Goal: Task Accomplishment & Management: Manage account settings

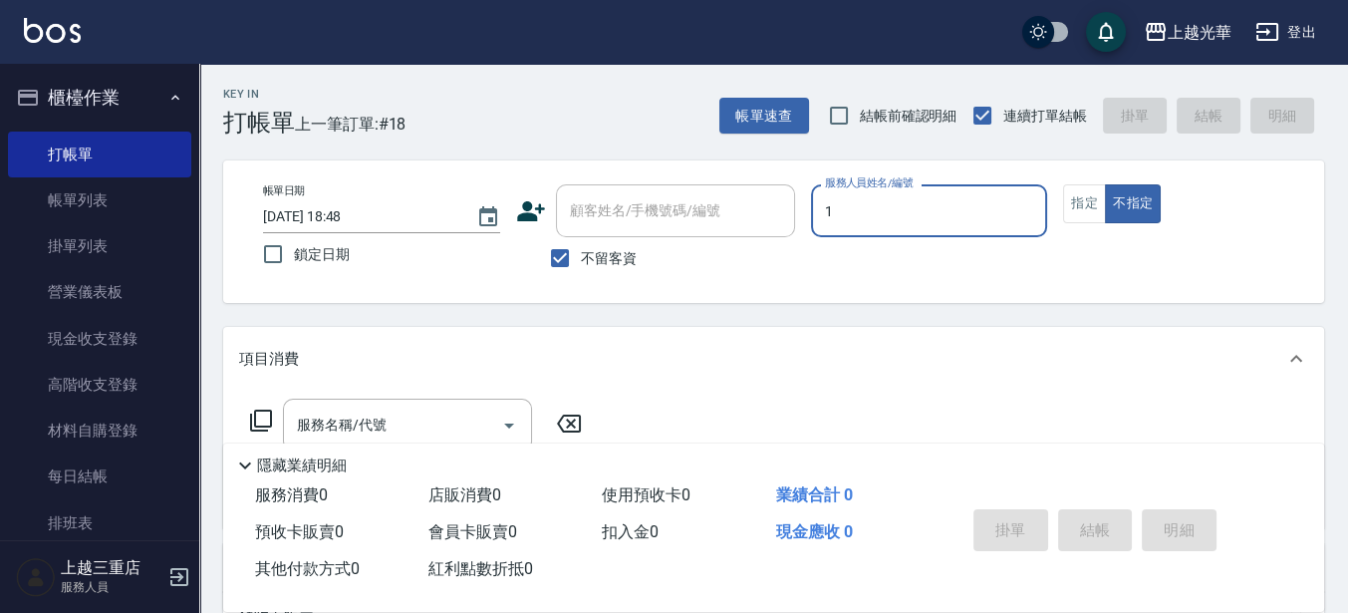
type input "1"
type button "false"
type input "小[PERSON_NAME]-1"
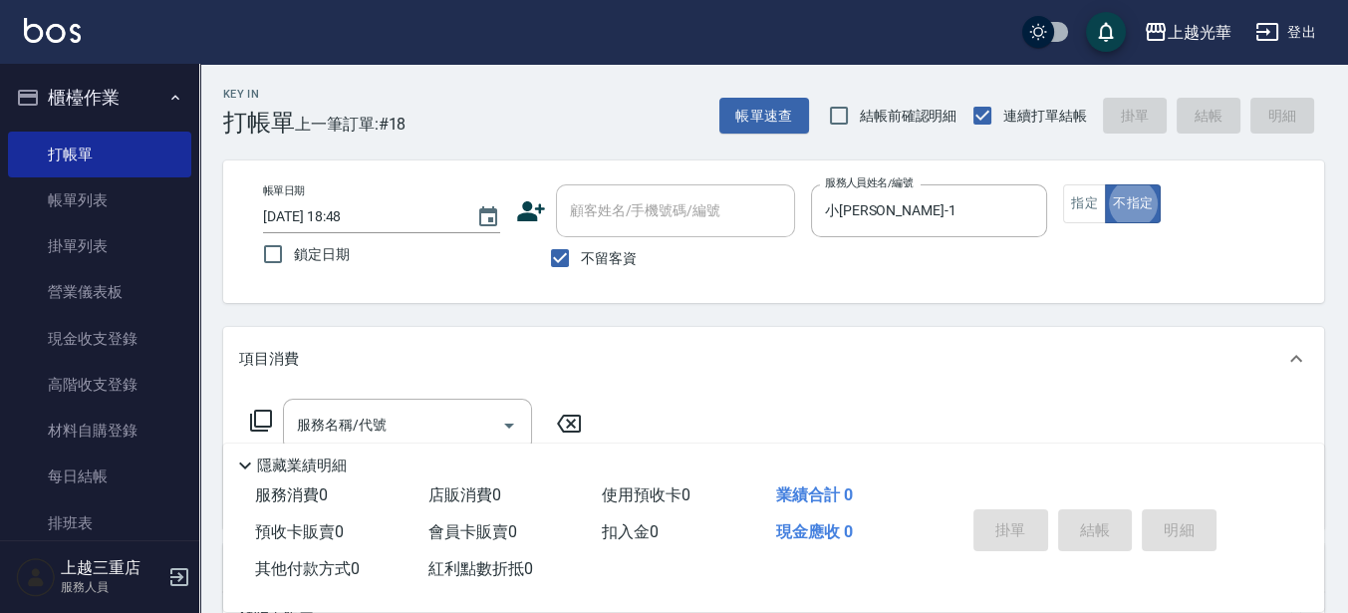
click at [356, 397] on div "服務名稱/代號 服務名稱/代號" at bounding box center [773, 459] width 1101 height 137
click at [400, 367] on div "項目消費" at bounding box center [761, 359] width 1045 height 21
click at [390, 337] on div "項目消費" at bounding box center [773, 351] width 1101 height 48
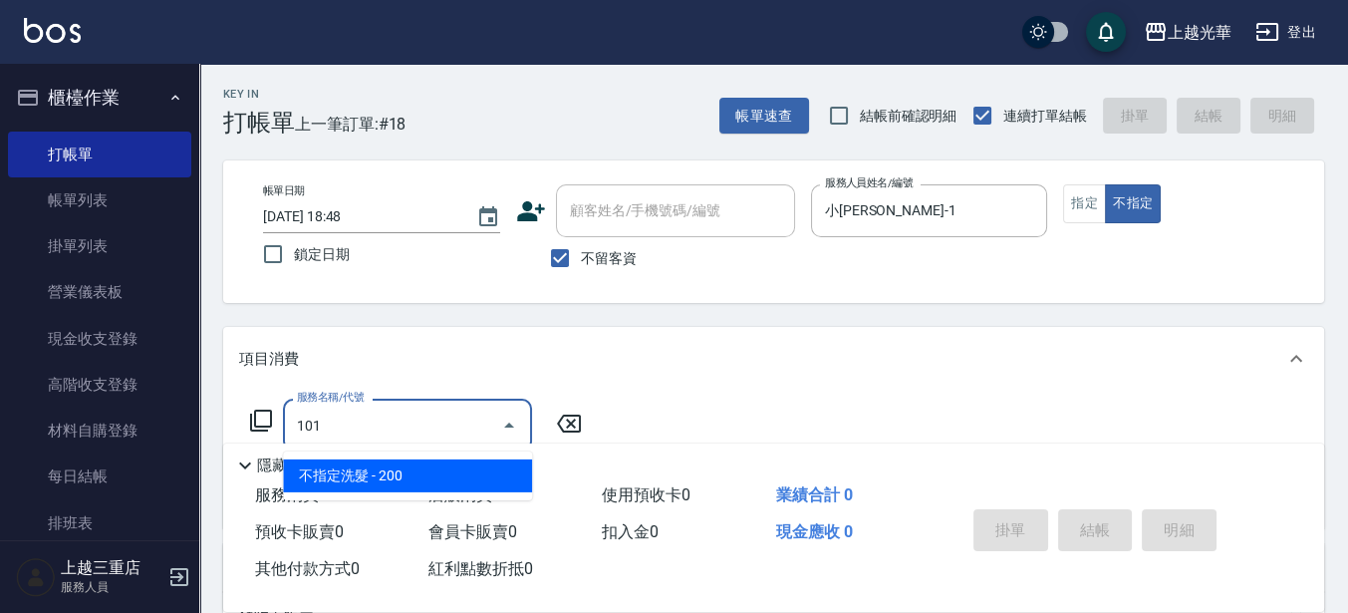
type input "不指定洗髮(101)"
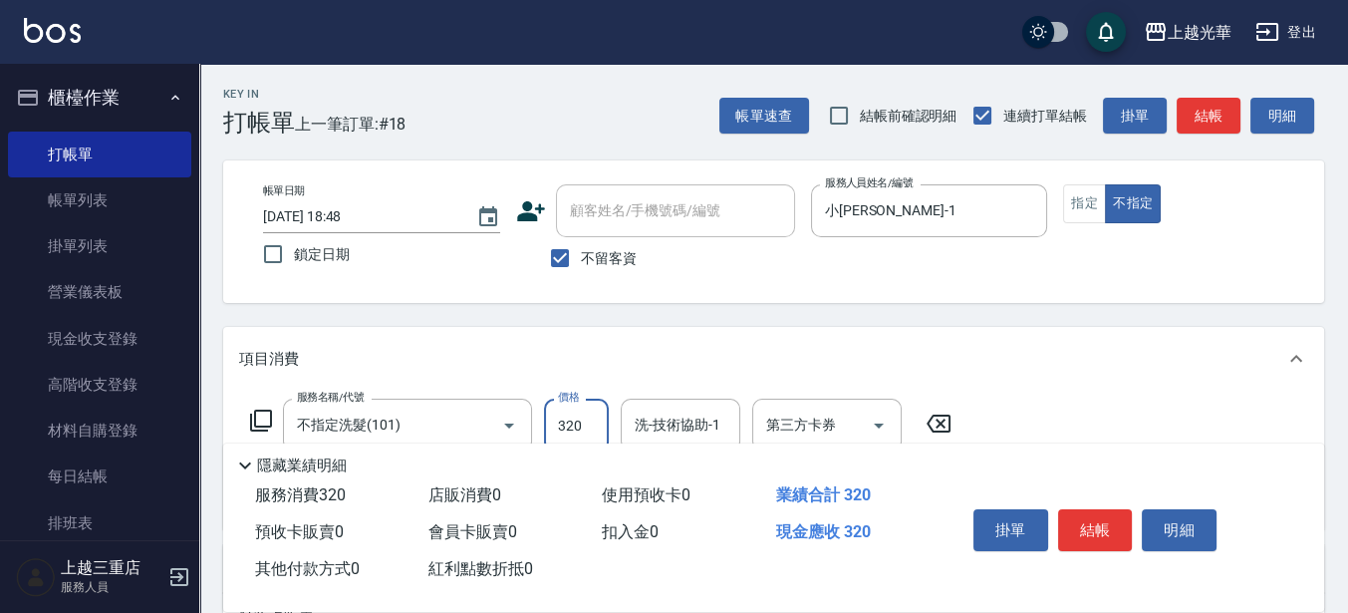
type input "320"
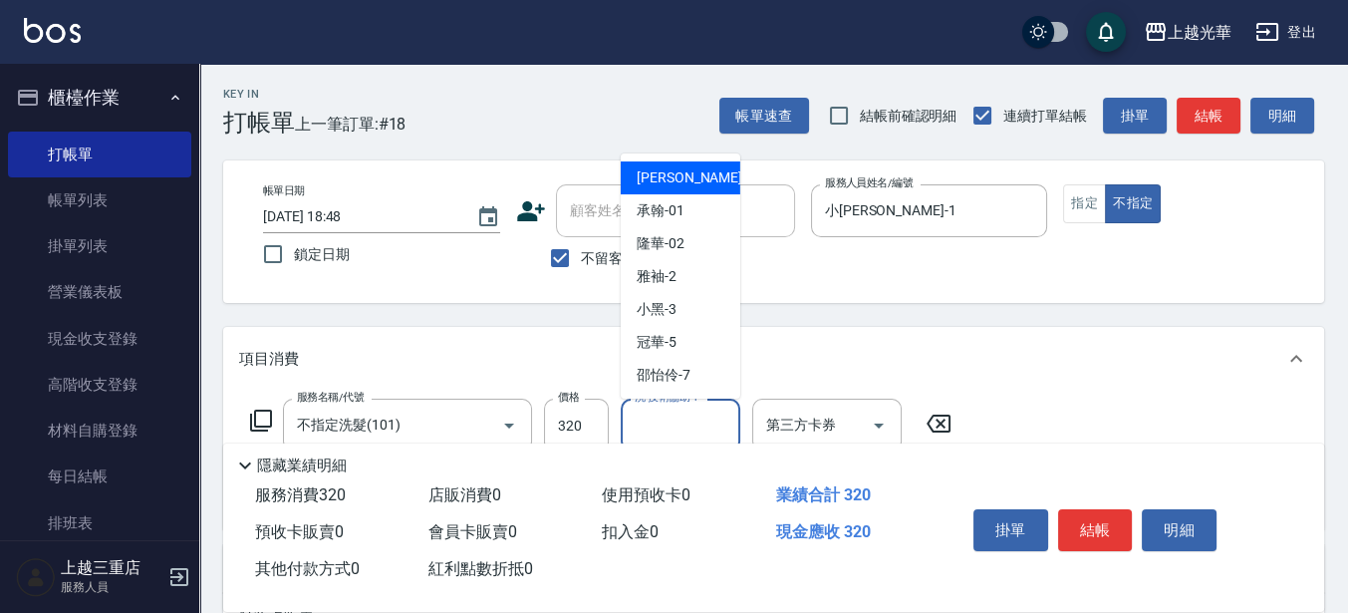
click at [646, 418] on input "洗-技術協助-1" at bounding box center [681, 425] width 102 height 35
type input "小[PERSON_NAME]-1"
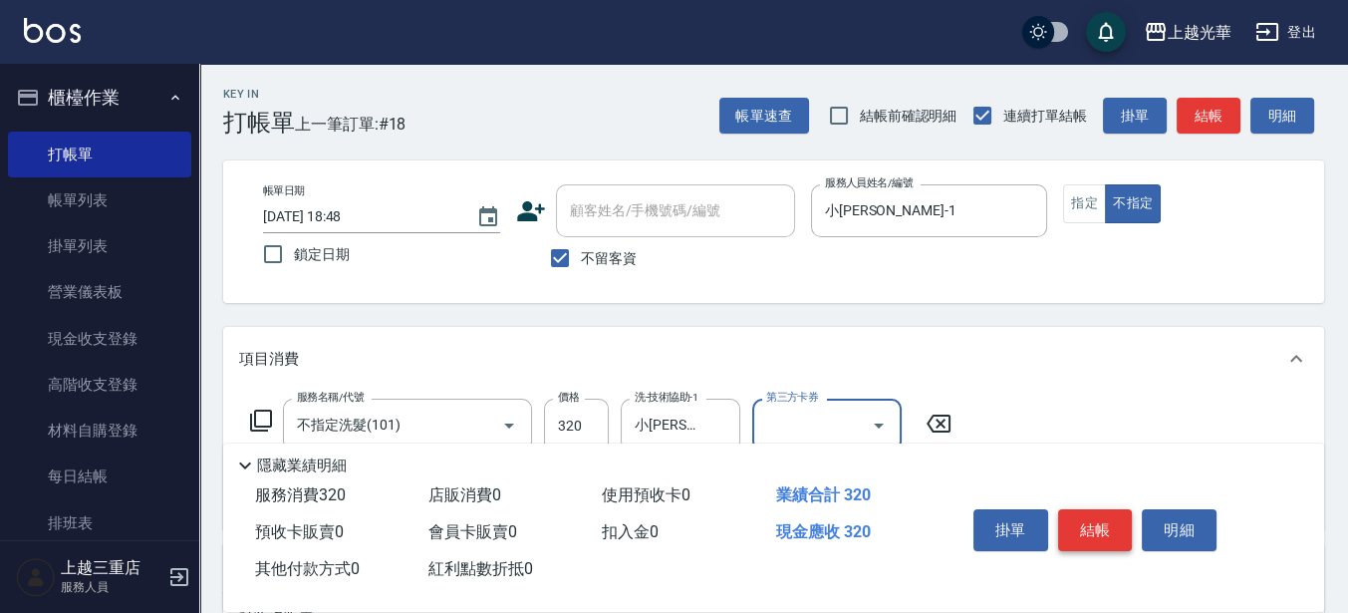
click at [1073, 520] on button "結帳" at bounding box center [1095, 530] width 75 height 42
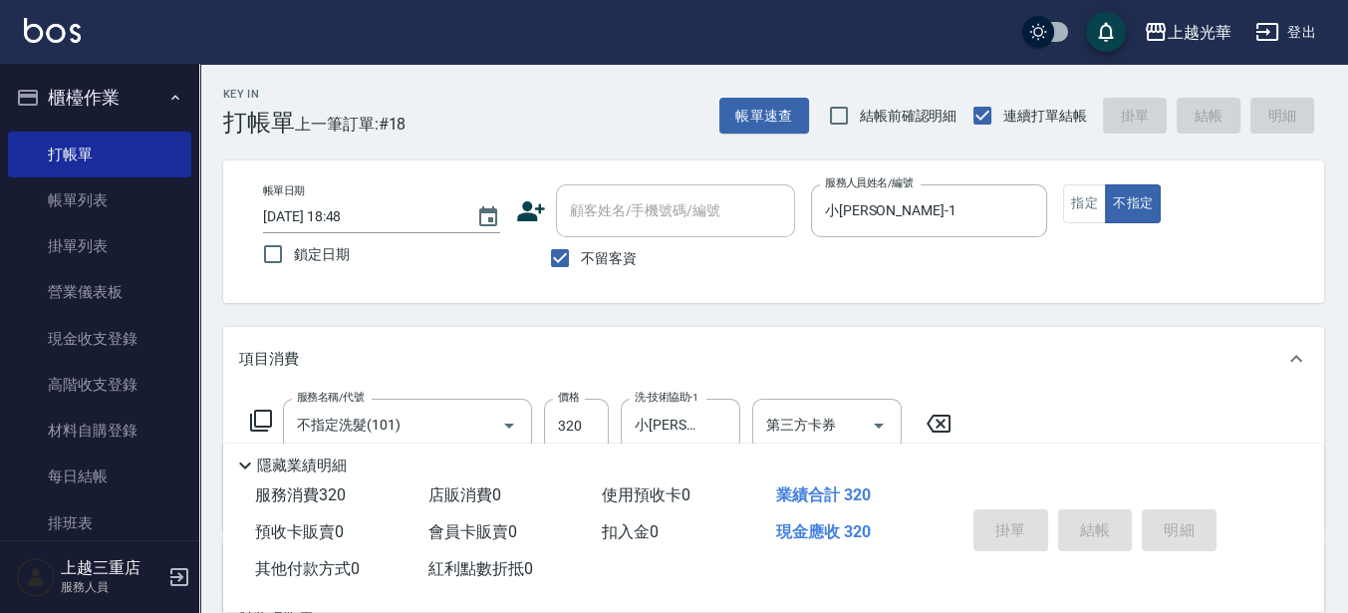
type input "[DATE] 19:22"
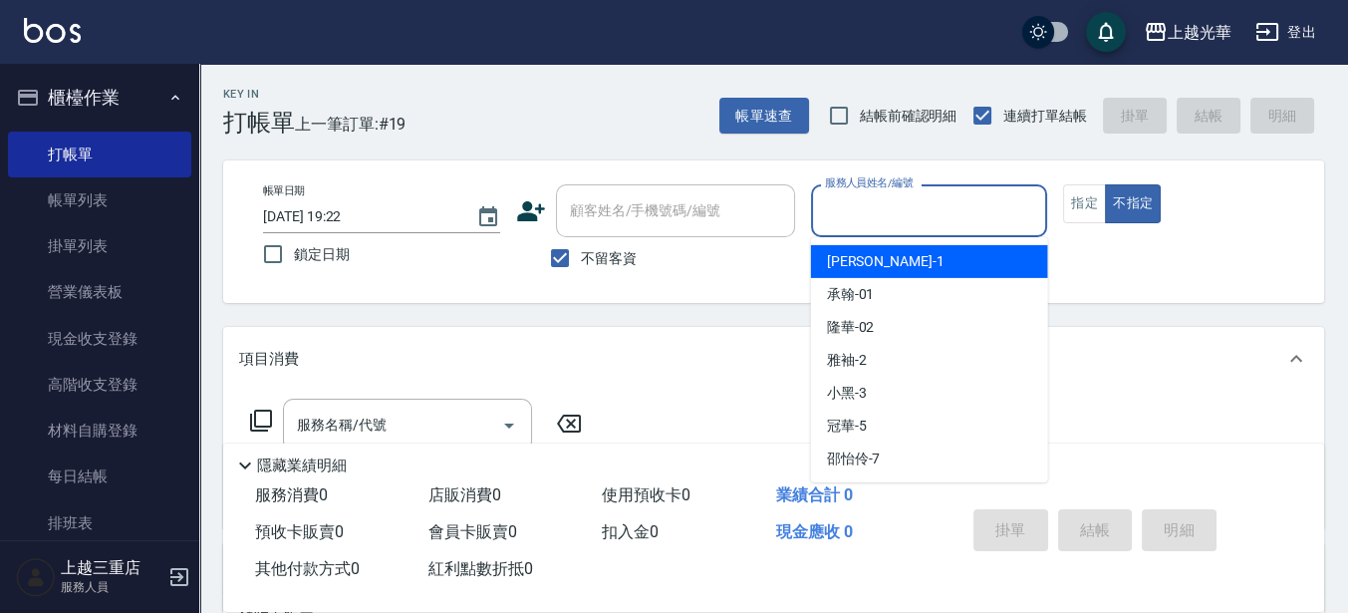
click at [924, 211] on input "服務人員姓名/編號" at bounding box center [929, 210] width 219 height 35
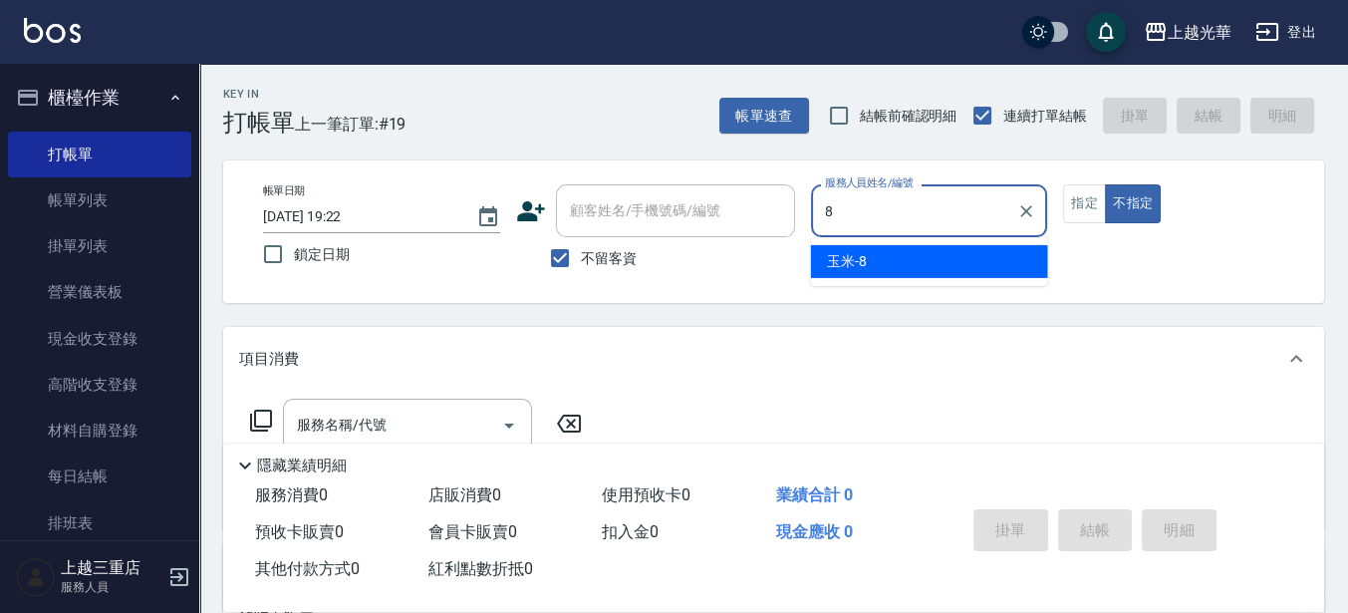
type input "玉米-8"
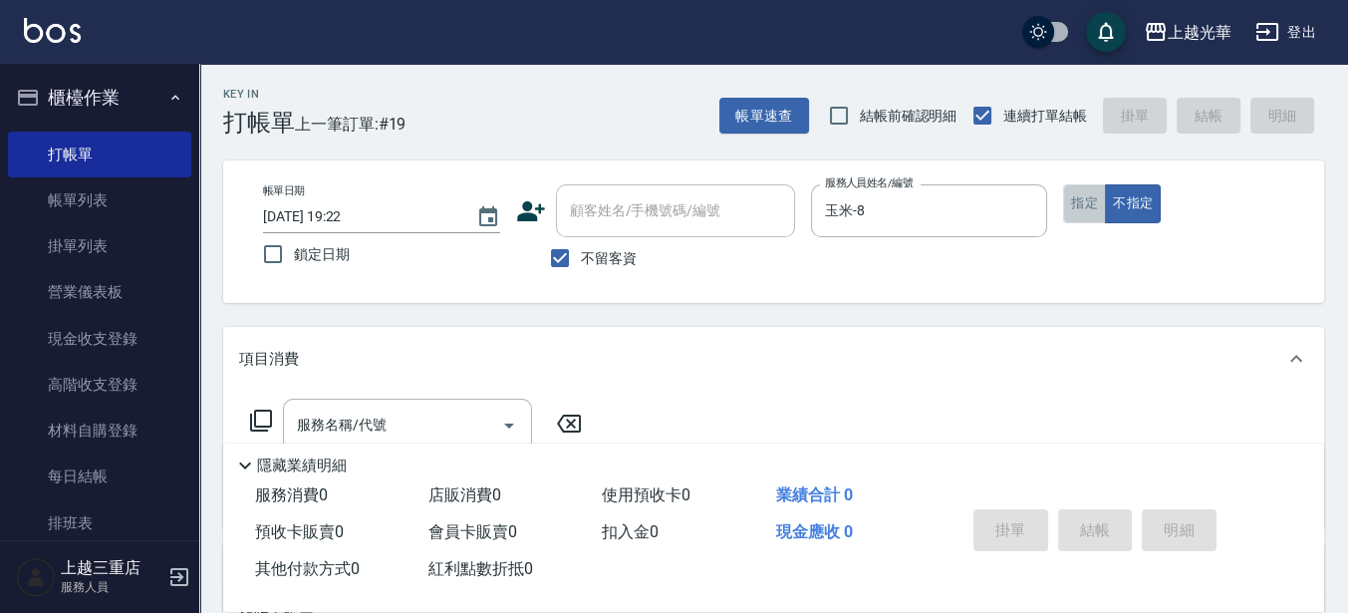
click at [1091, 210] on button "指定" at bounding box center [1084, 203] width 43 height 39
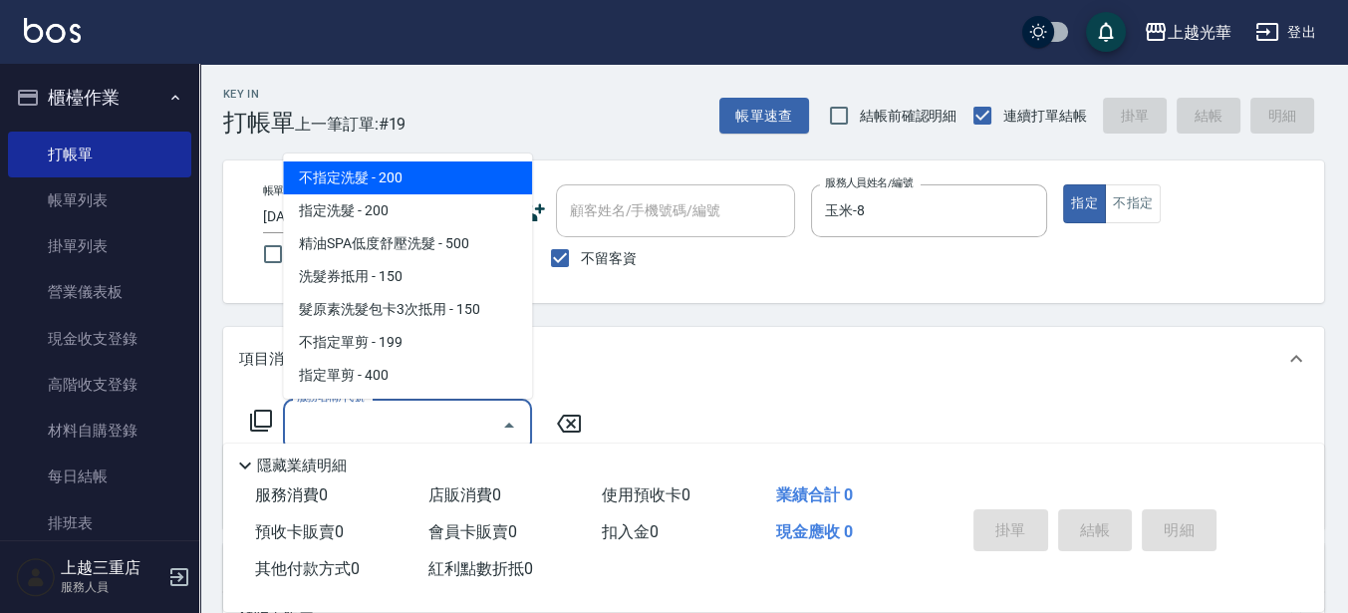
click at [421, 420] on input "服務名稱/代號" at bounding box center [392, 425] width 201 height 35
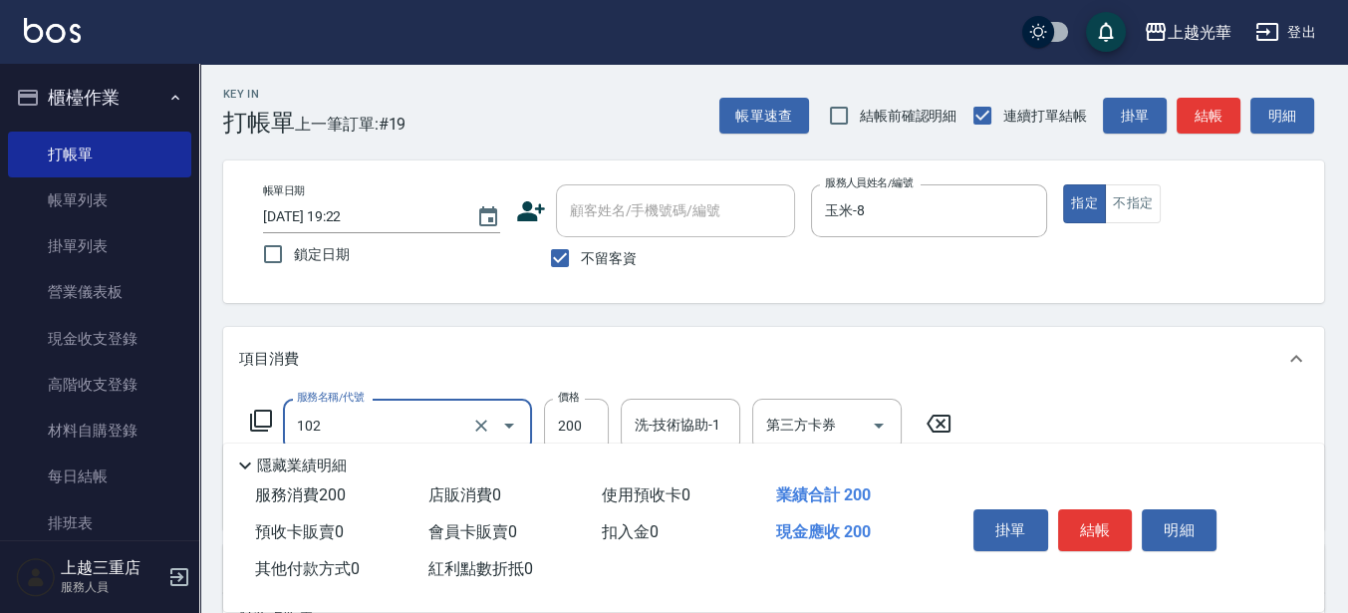
type input "指定洗髮(102)"
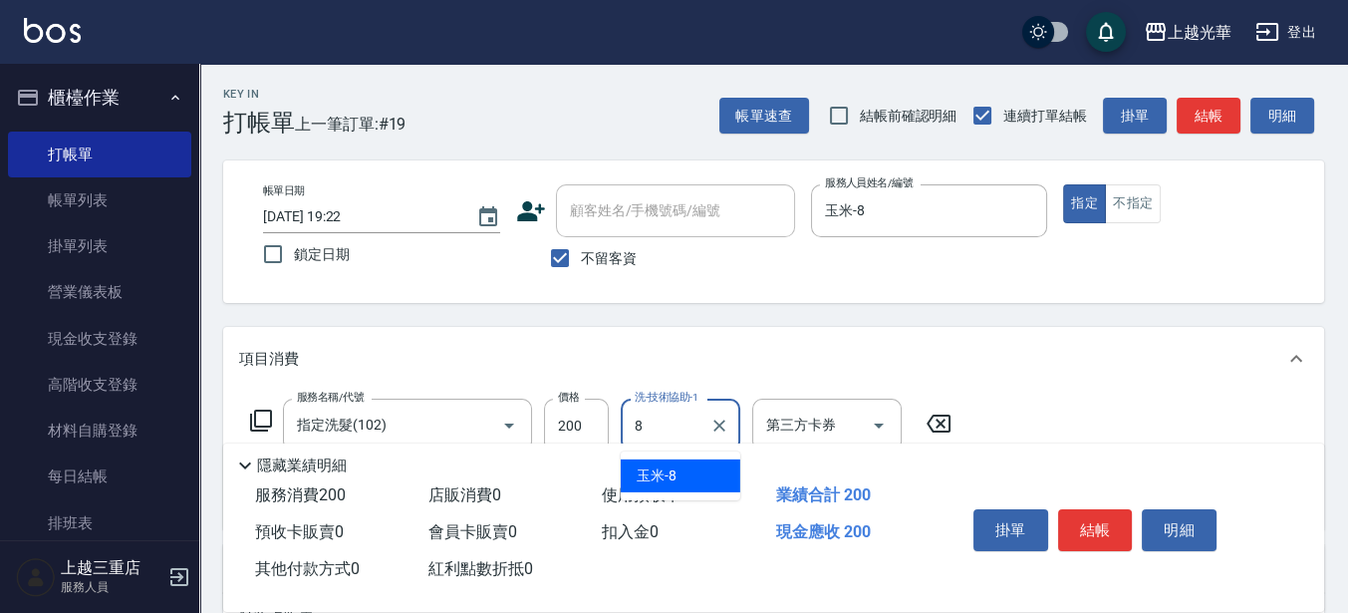
type input "玉米-8"
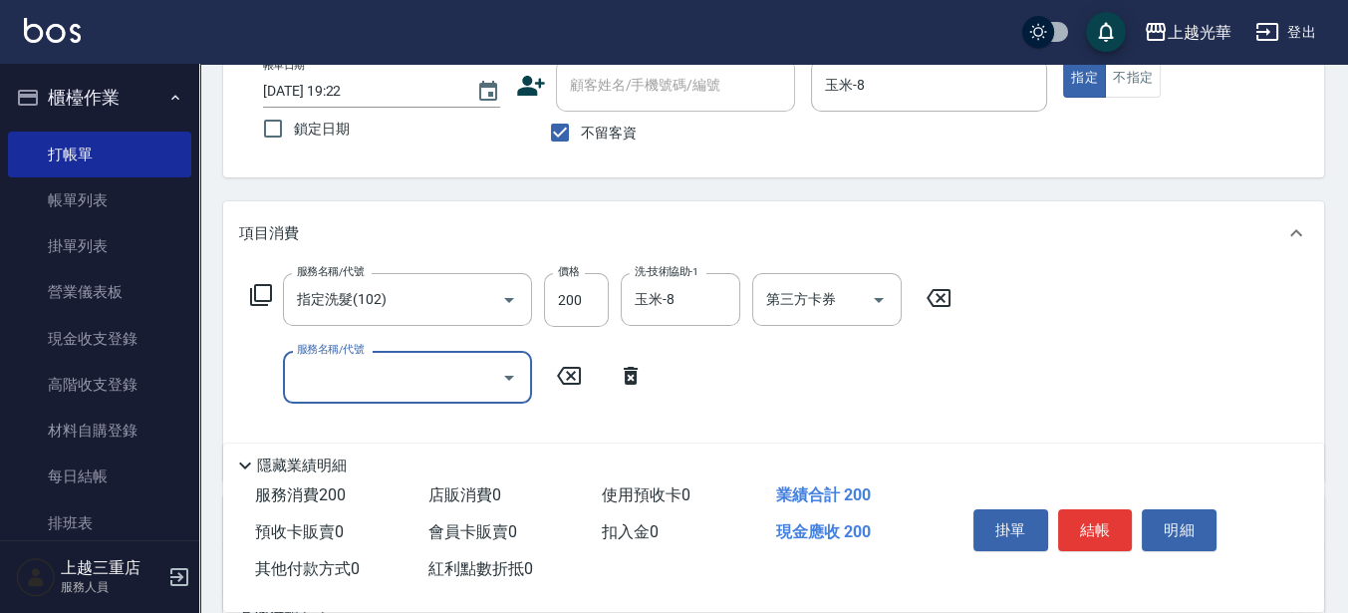
scroll to position [125, 0]
type input "指定單剪(203)"
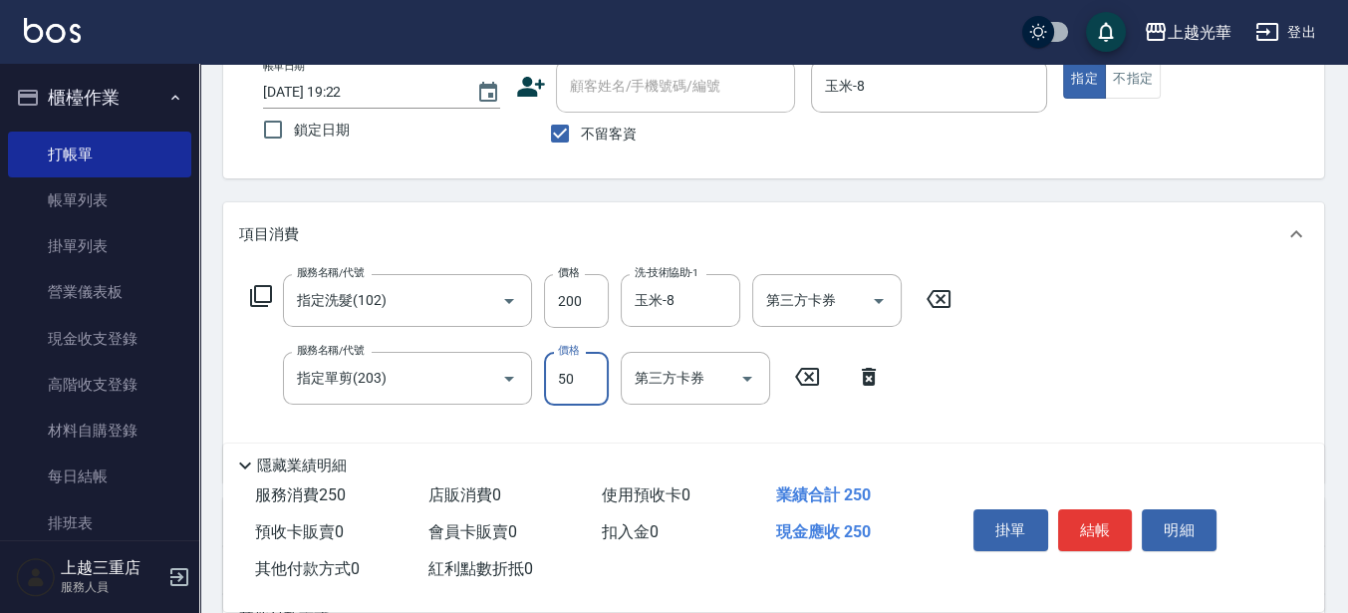
type input "50"
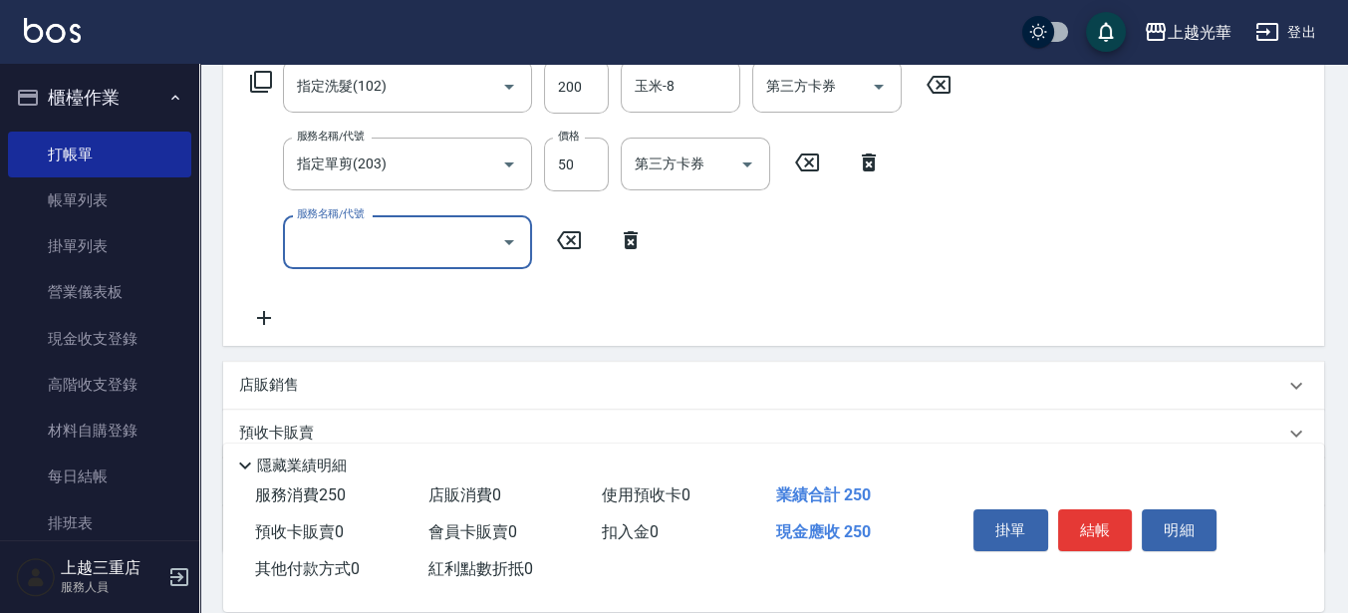
scroll to position [374, 0]
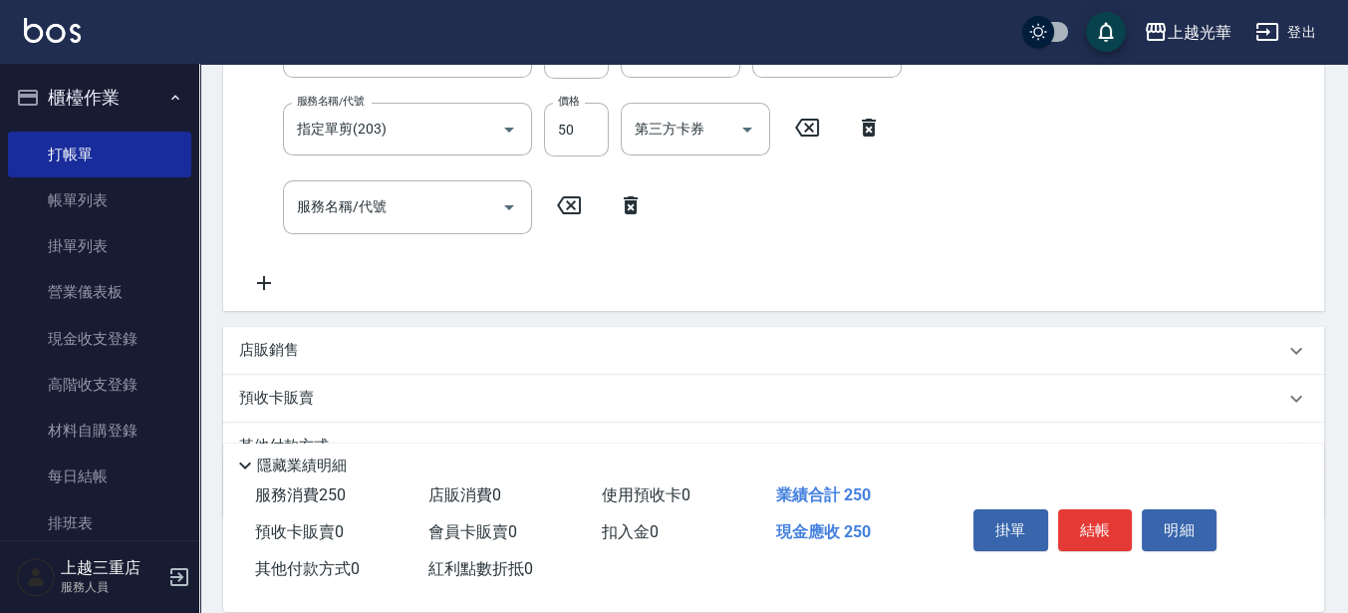
click at [384, 360] on div "店販銷售" at bounding box center [761, 350] width 1045 height 21
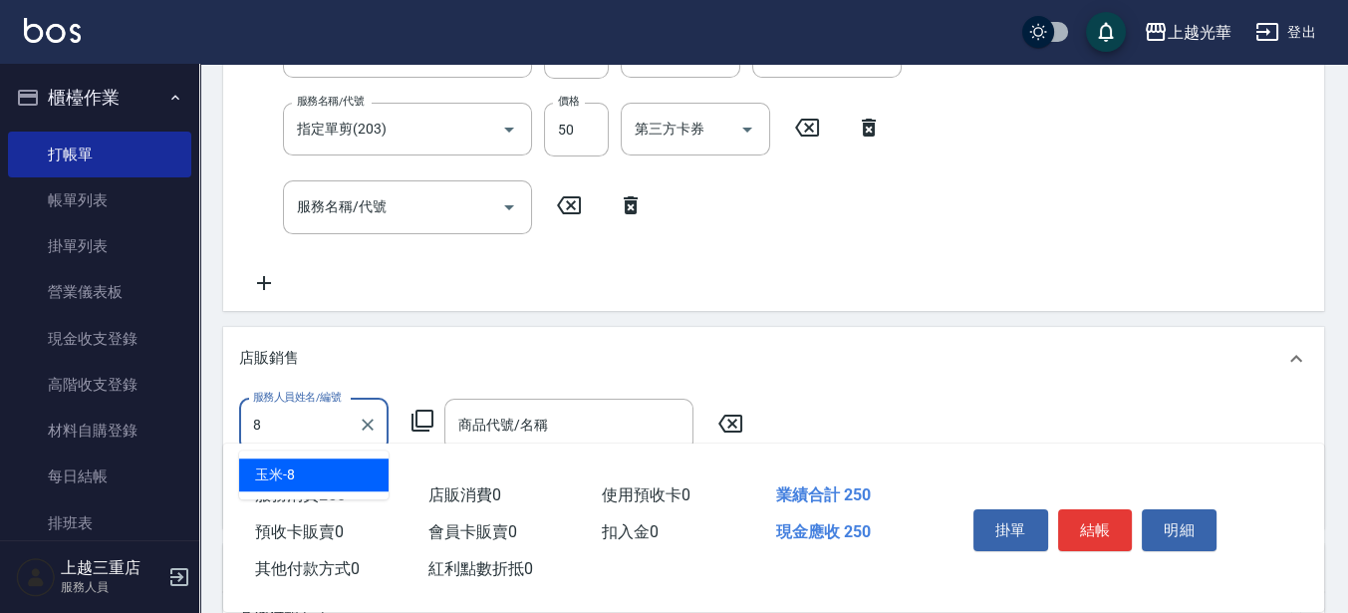
type input "玉米-8"
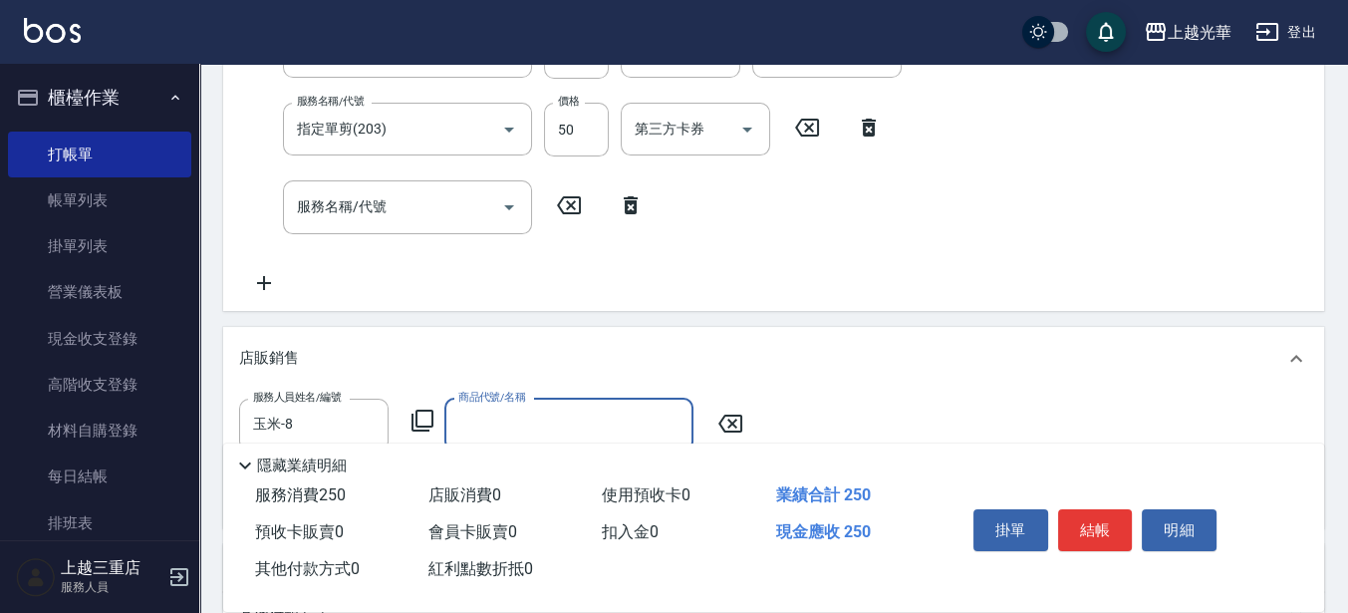
click at [424, 420] on icon at bounding box center [423, 421] width 24 height 24
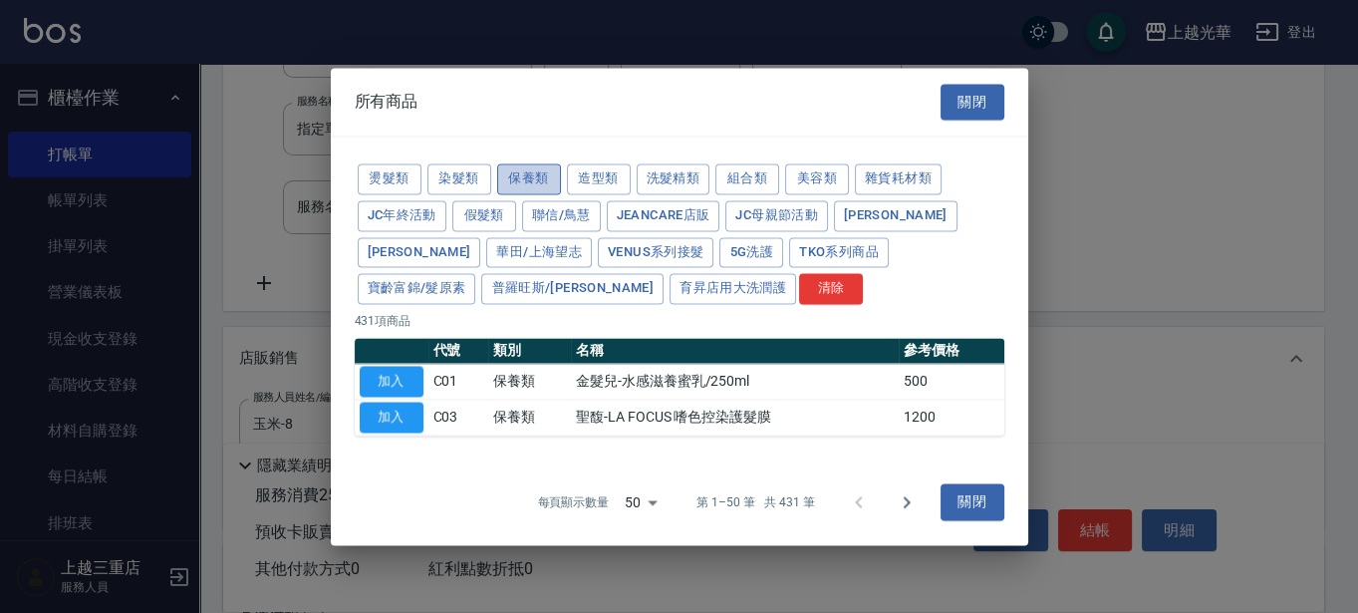
click at [531, 184] on button "保養類" at bounding box center [529, 178] width 64 height 31
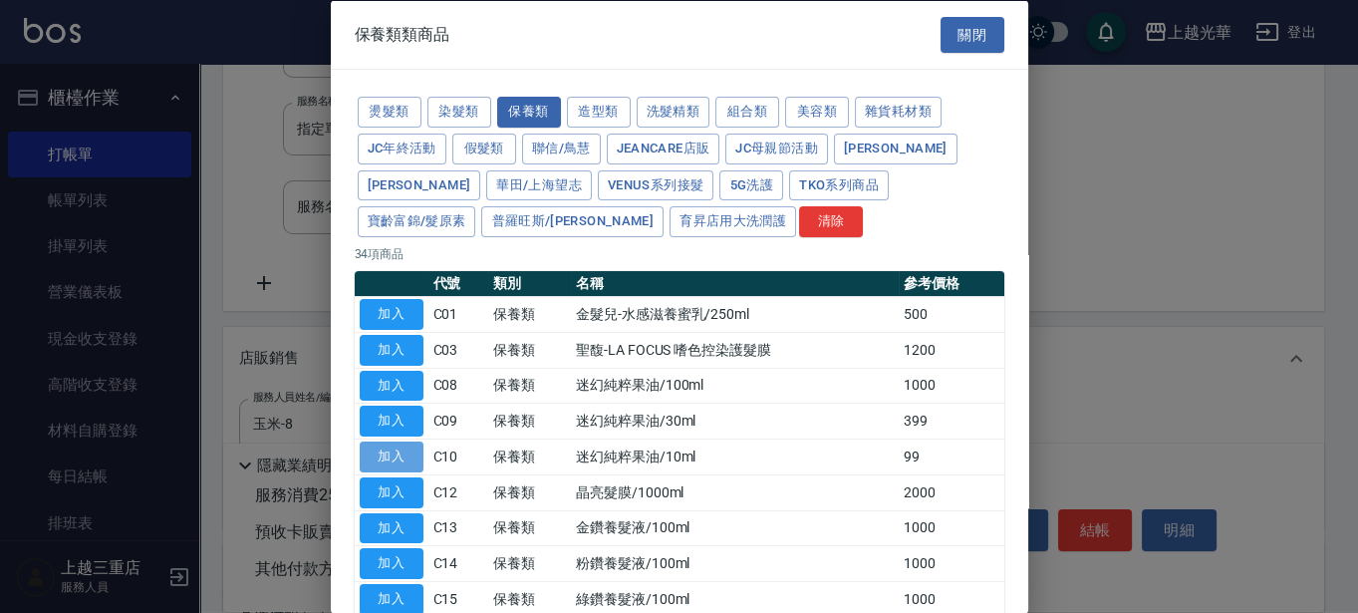
click at [399, 450] on button "加入" at bounding box center [392, 456] width 64 height 31
type input "迷幻純粹果油/10ml"
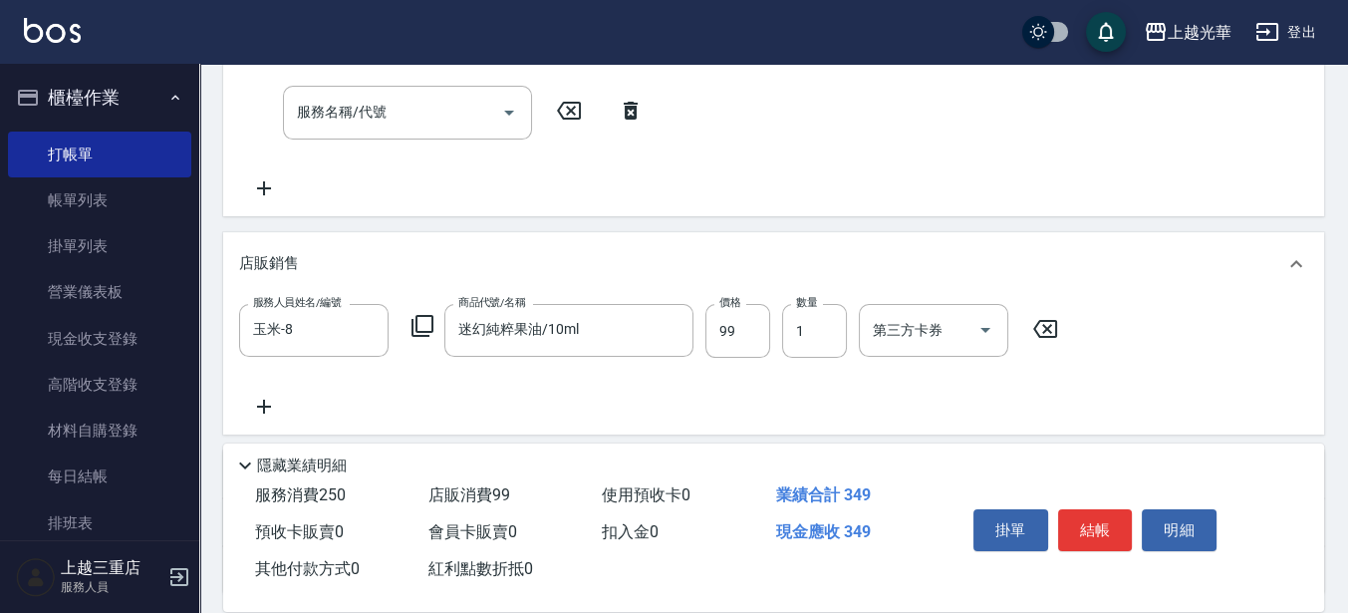
scroll to position [498, 0]
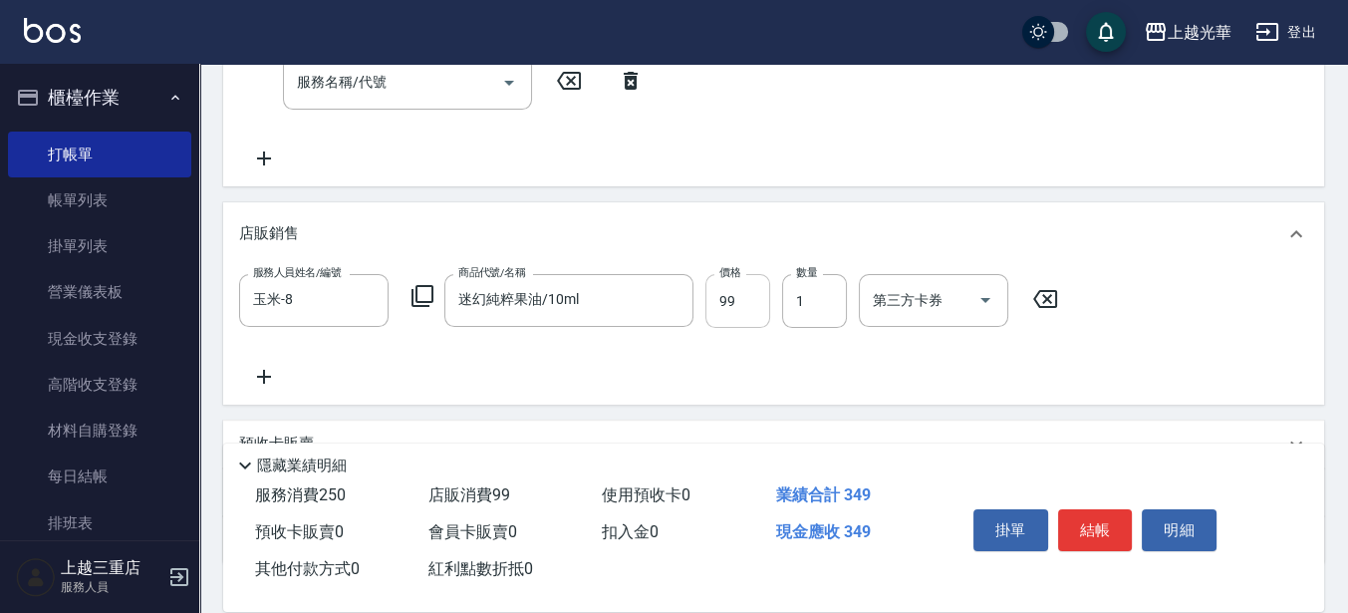
click at [725, 299] on input "99" at bounding box center [737, 301] width 65 height 54
type input "100"
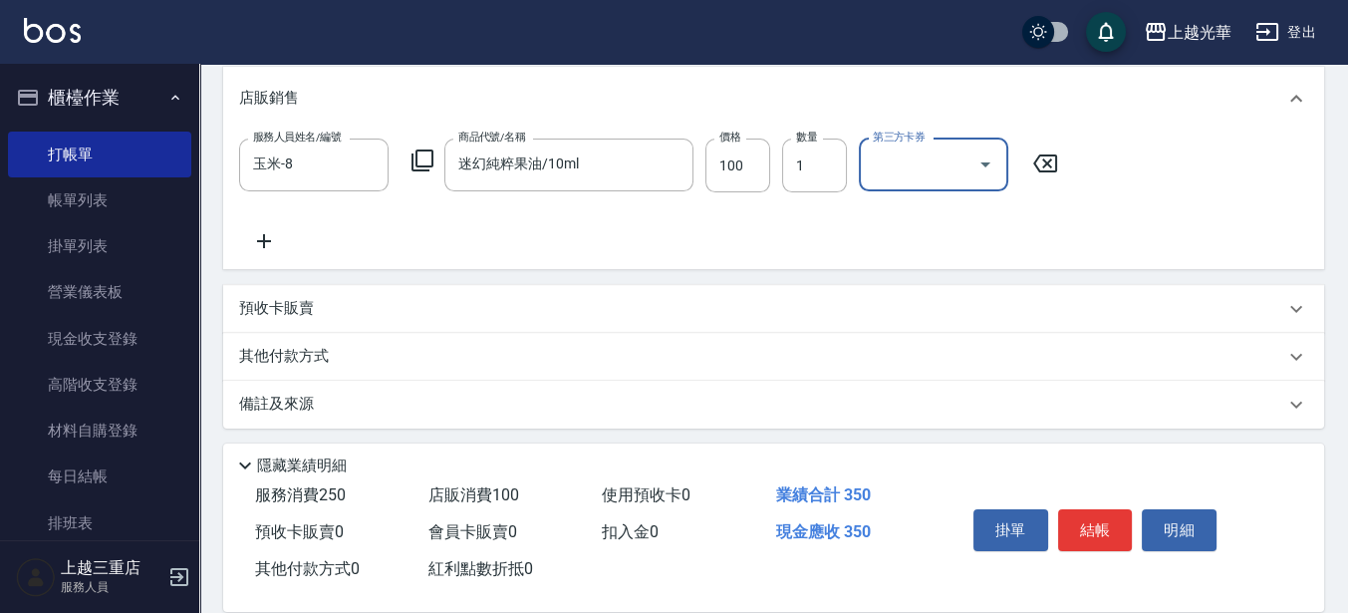
scroll to position [637, 0]
click at [1073, 527] on button "結帳" at bounding box center [1095, 530] width 75 height 42
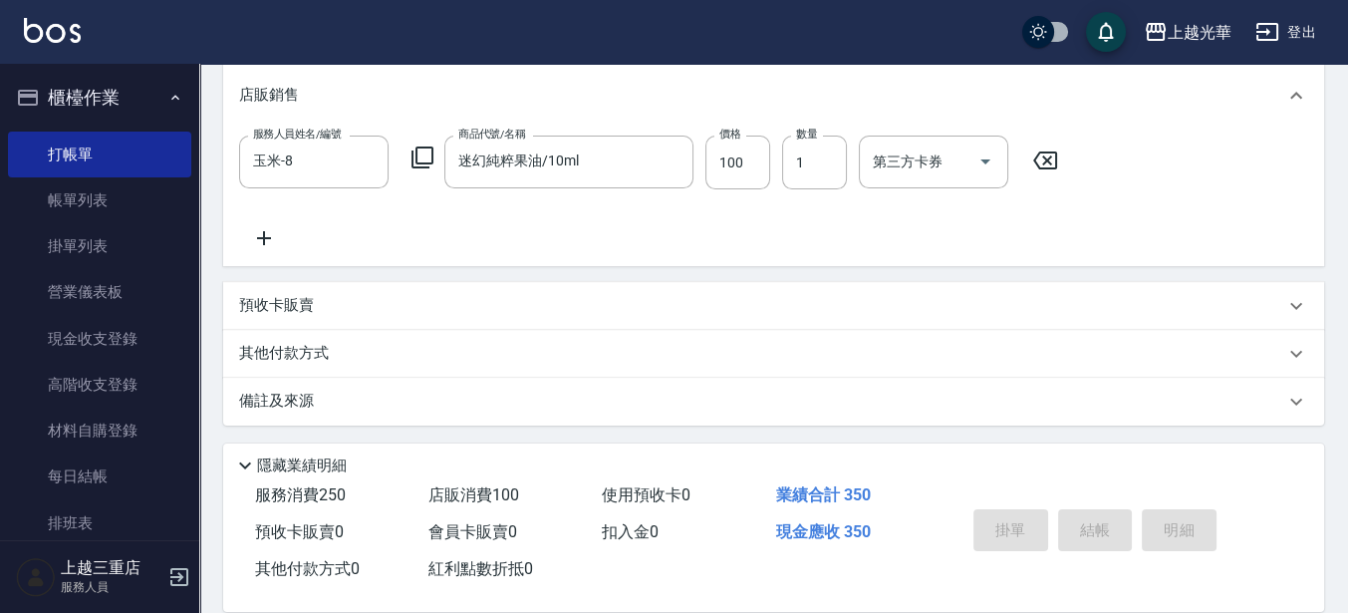
scroll to position [482, 0]
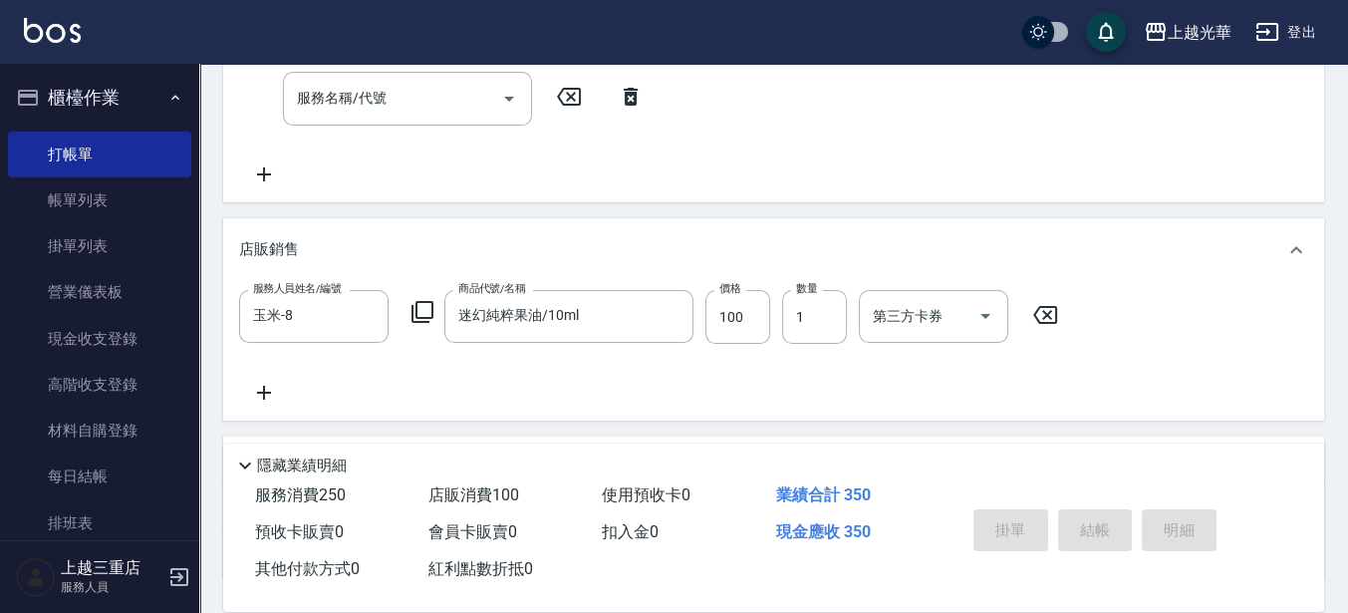
type input "[DATE] 19:44"
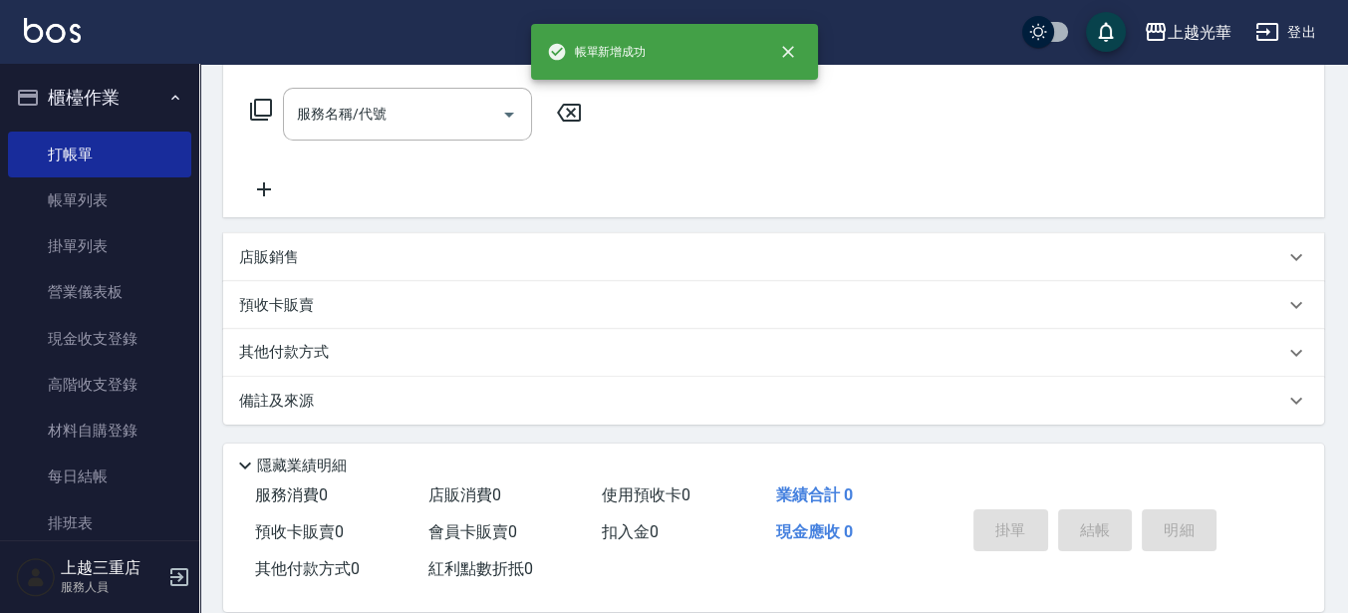
scroll to position [0, 0]
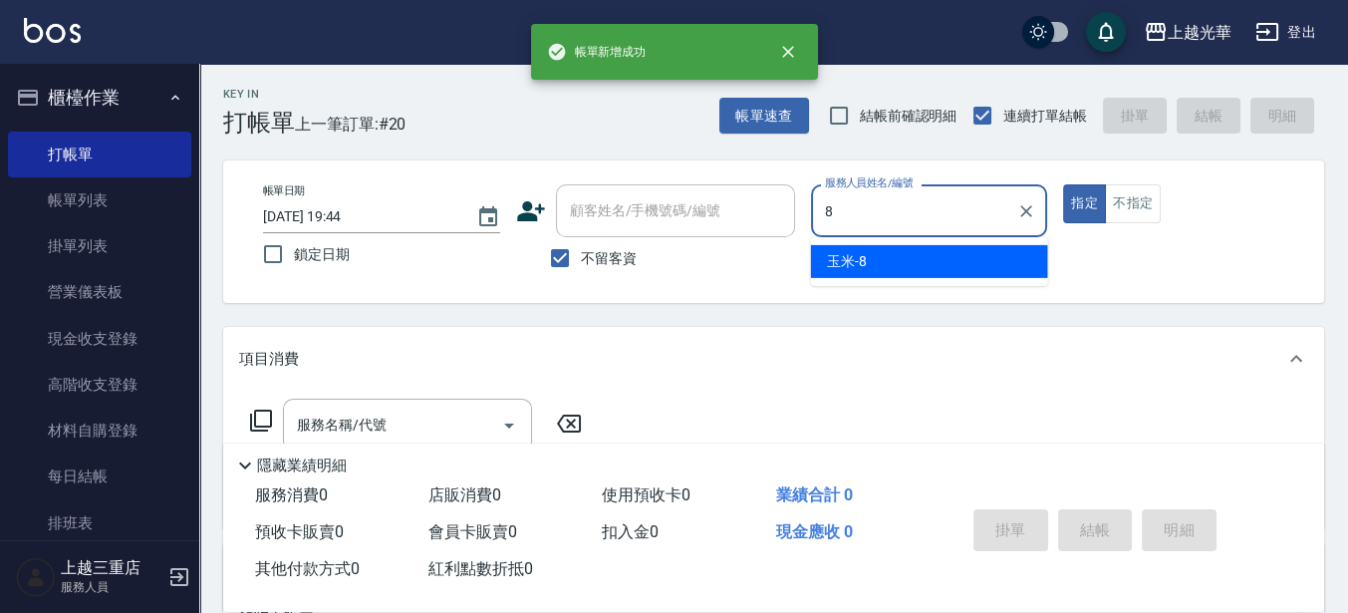
type input "玉米-8"
type button "true"
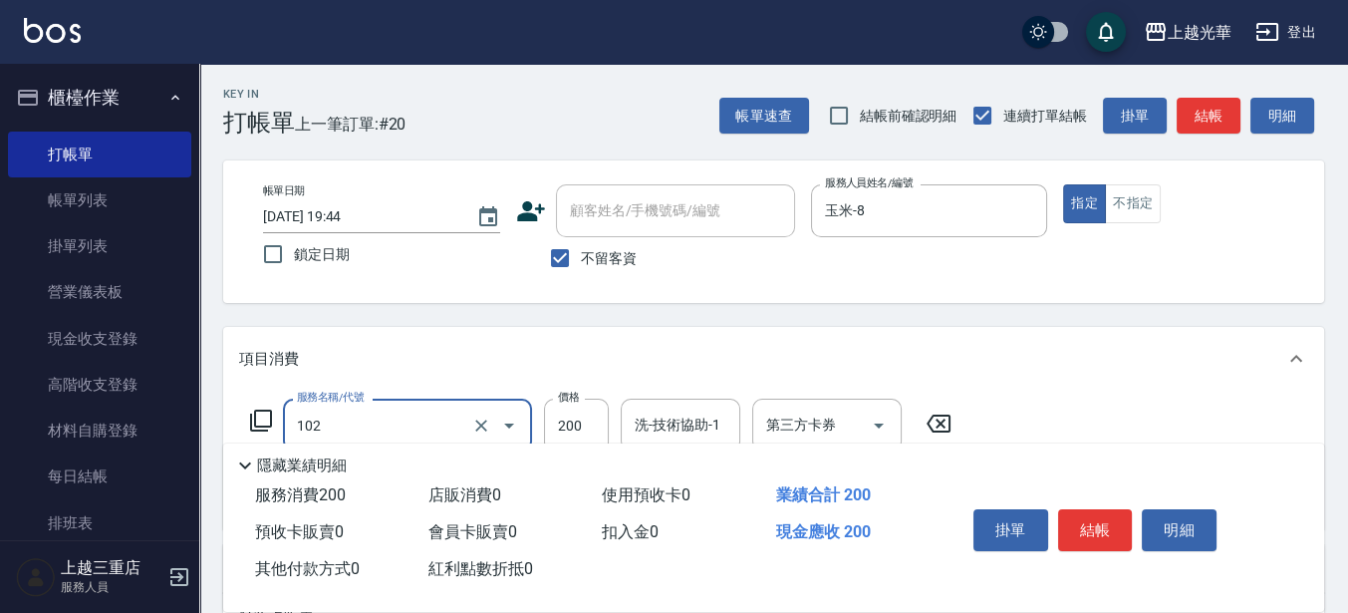
type input "指定洗髮(102)"
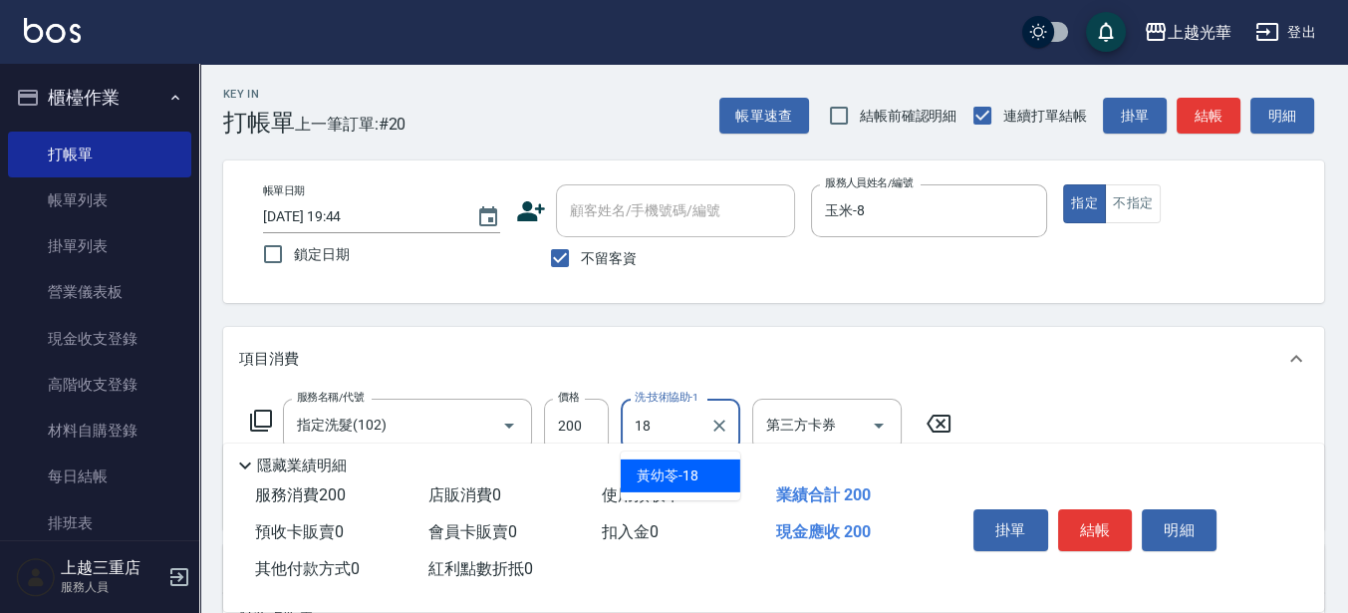
type input "[PERSON_NAME]-18"
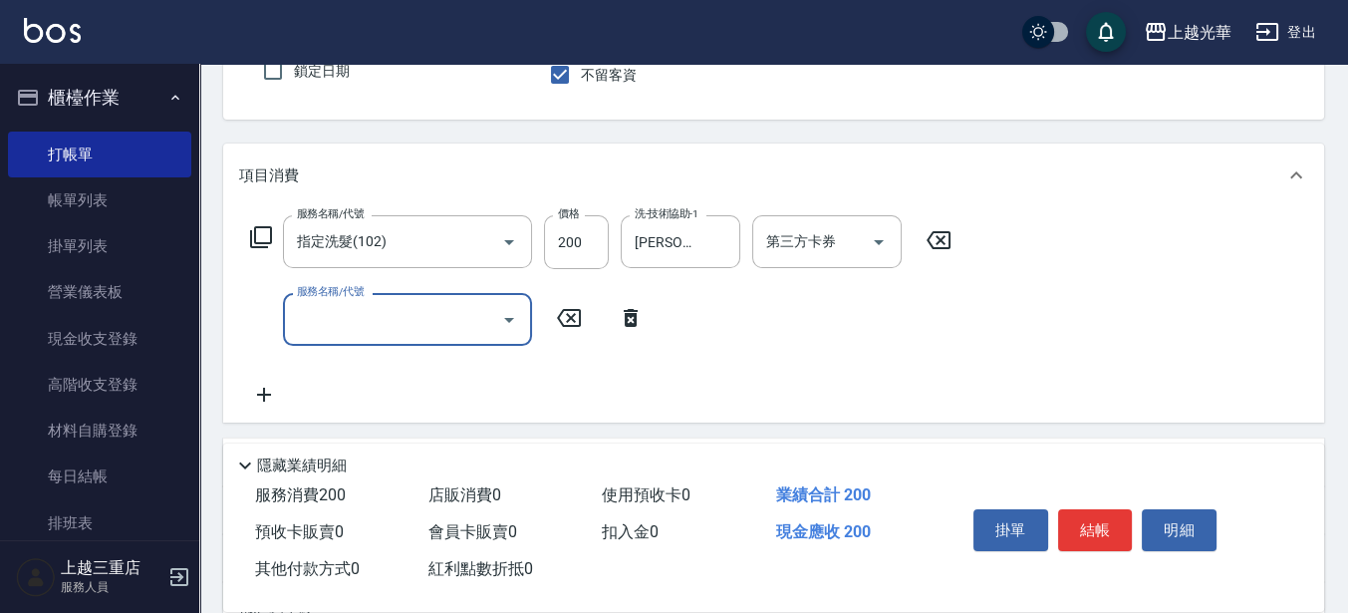
scroll to position [249, 0]
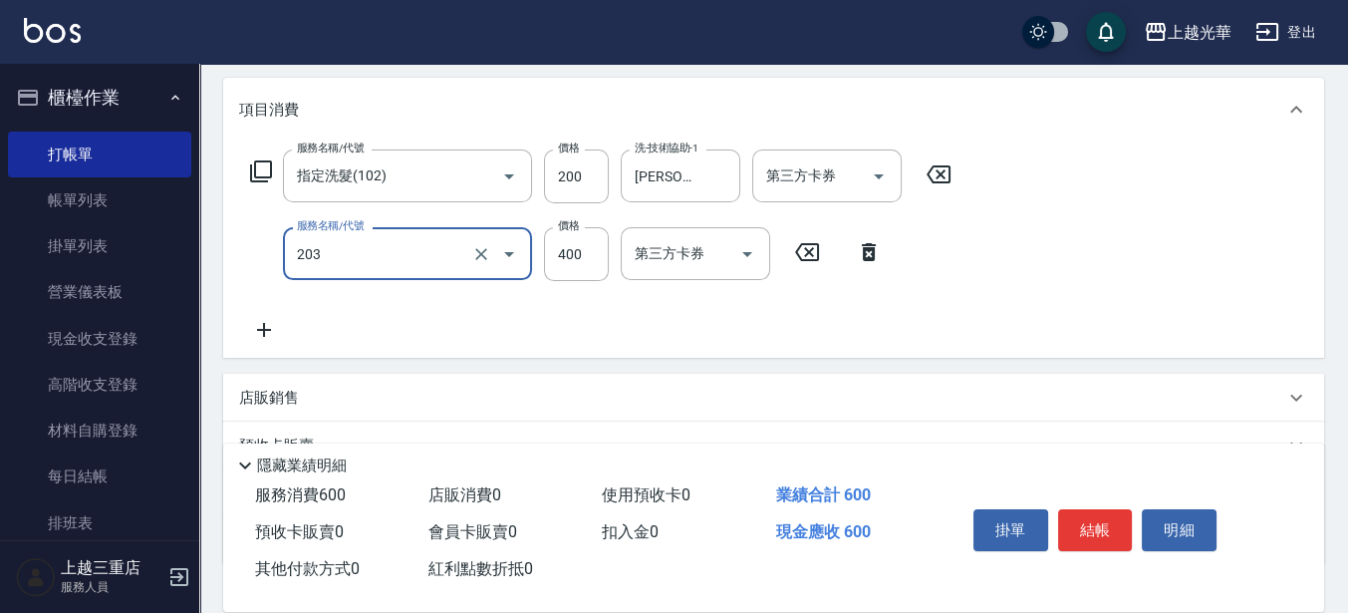
type input "指定單剪(203)"
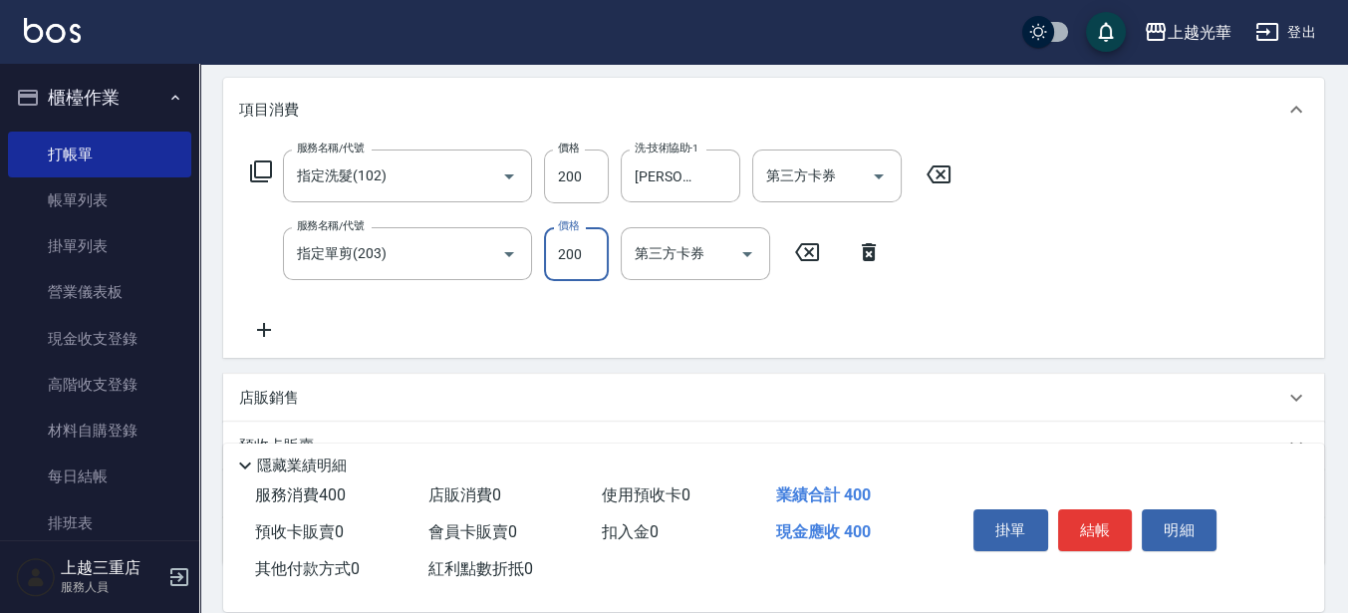
type input "200"
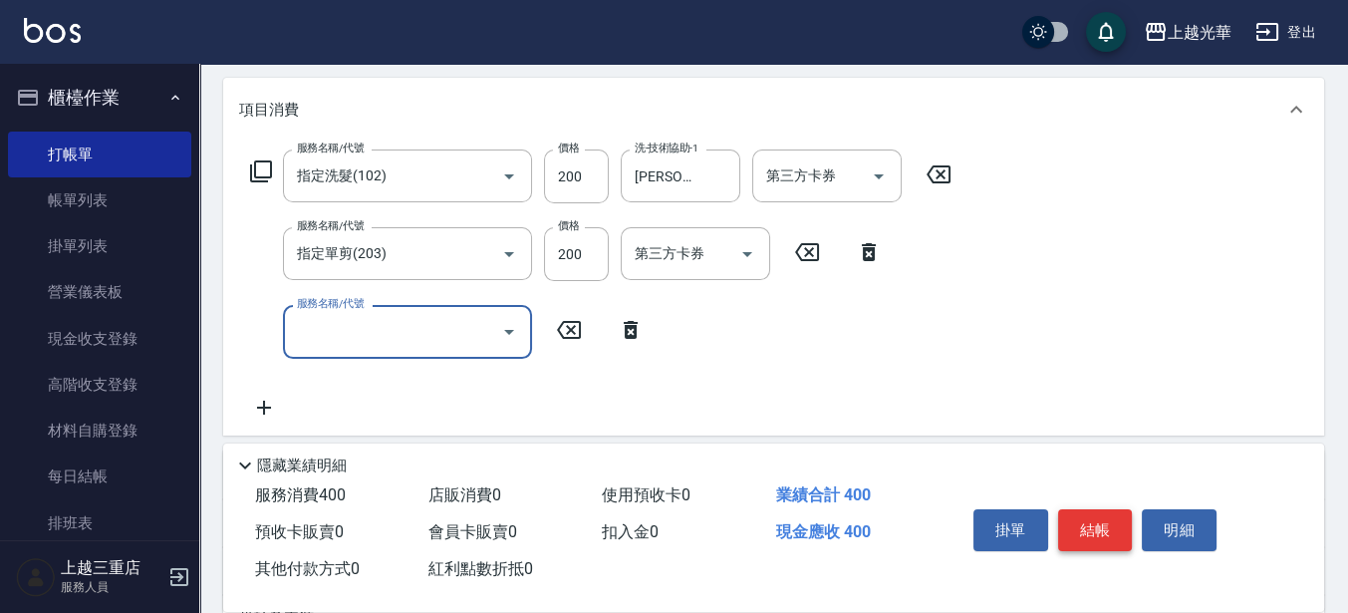
click at [1096, 521] on button "結帳" at bounding box center [1095, 530] width 75 height 42
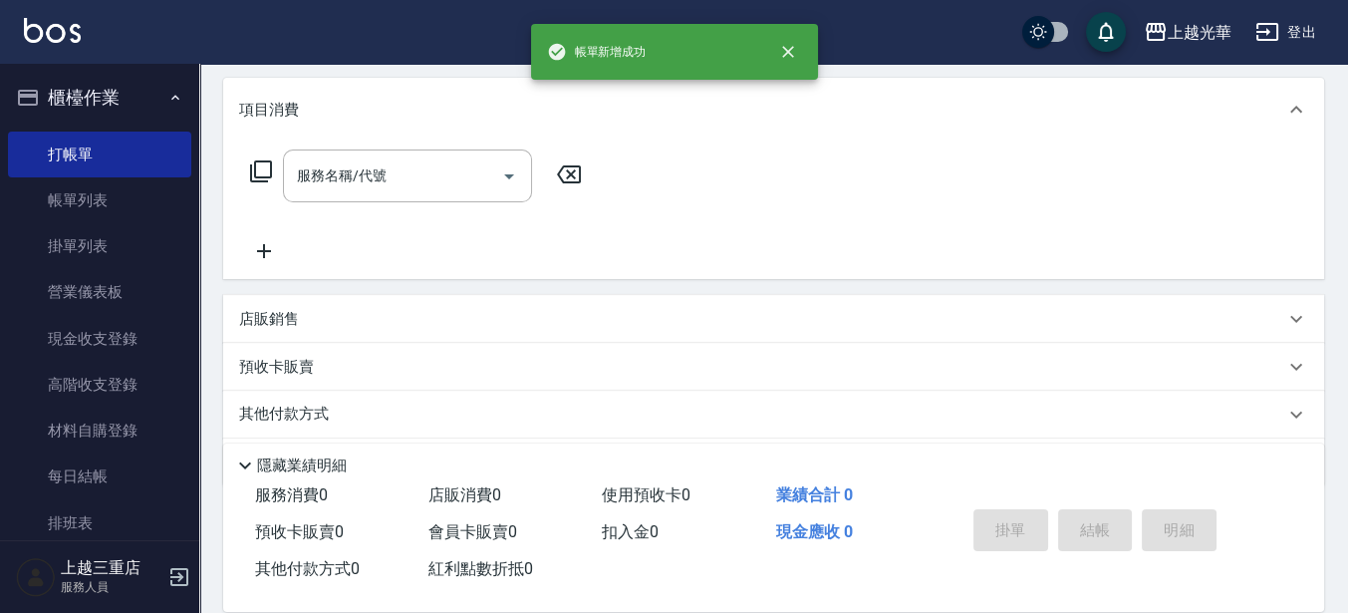
scroll to position [0, 0]
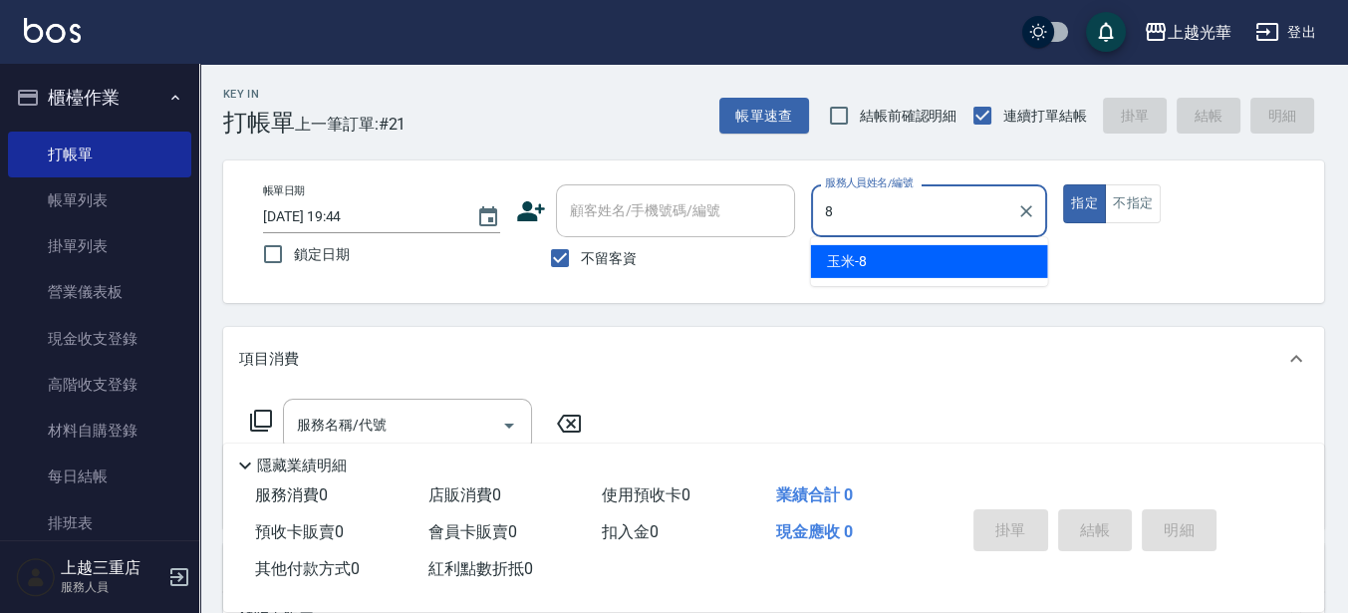
type input "玉米-8"
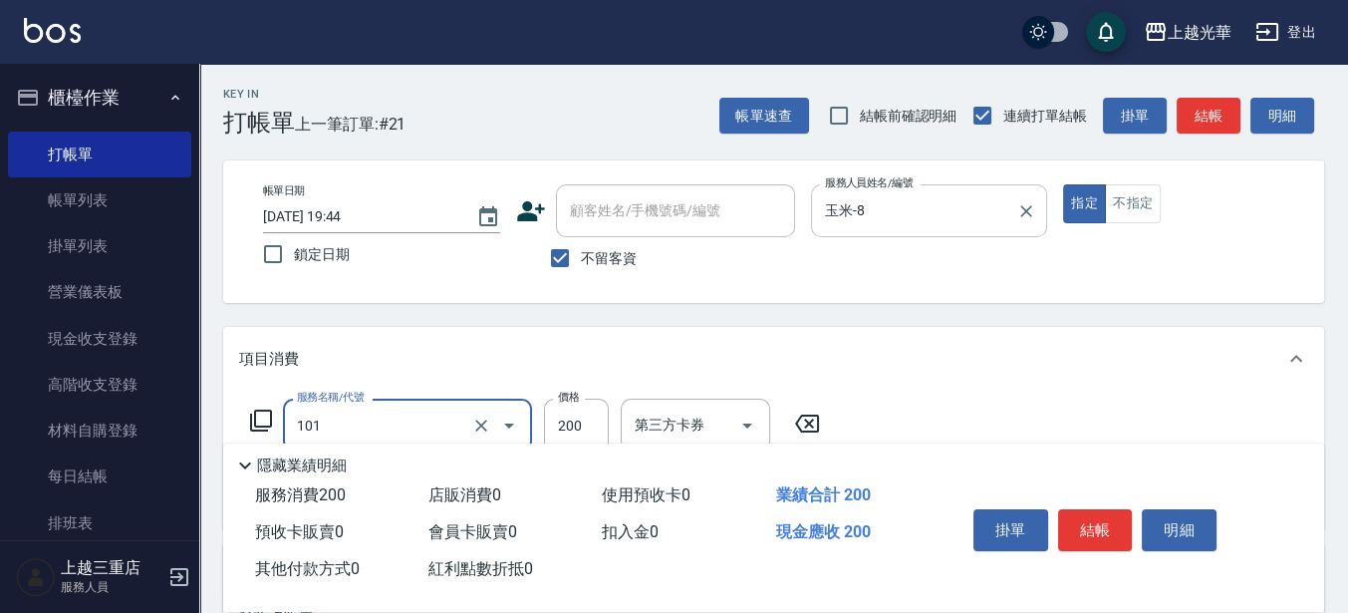
type input "不指定洗髮(101)"
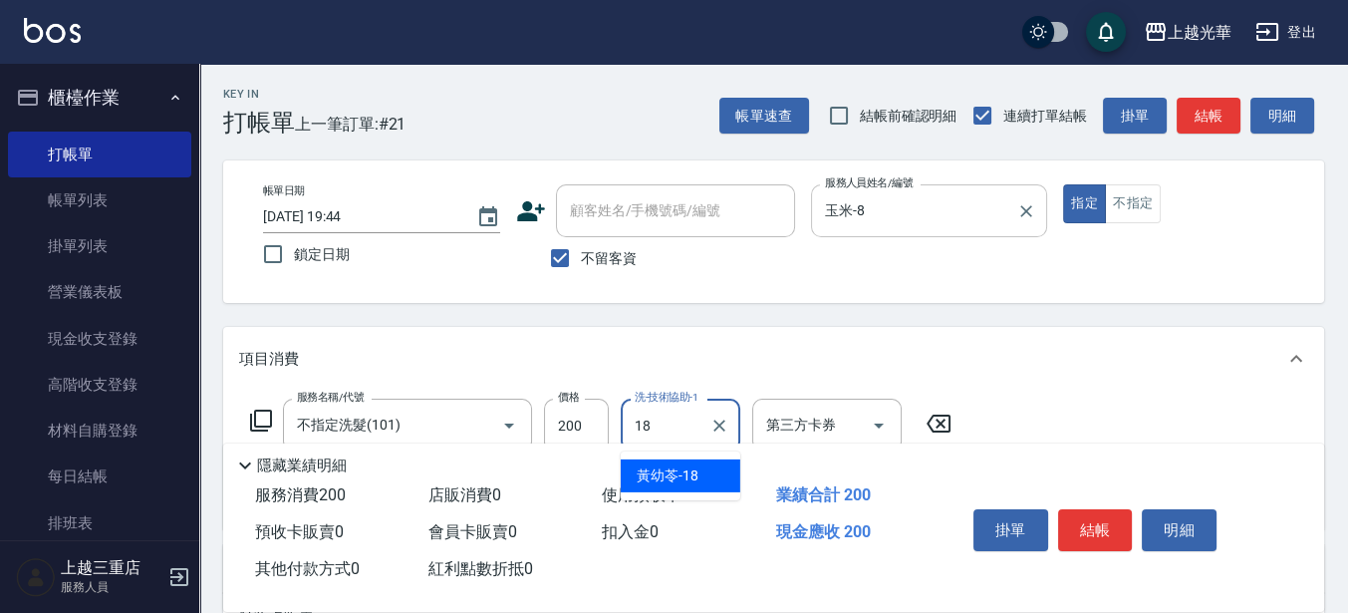
type input "[PERSON_NAME]-18"
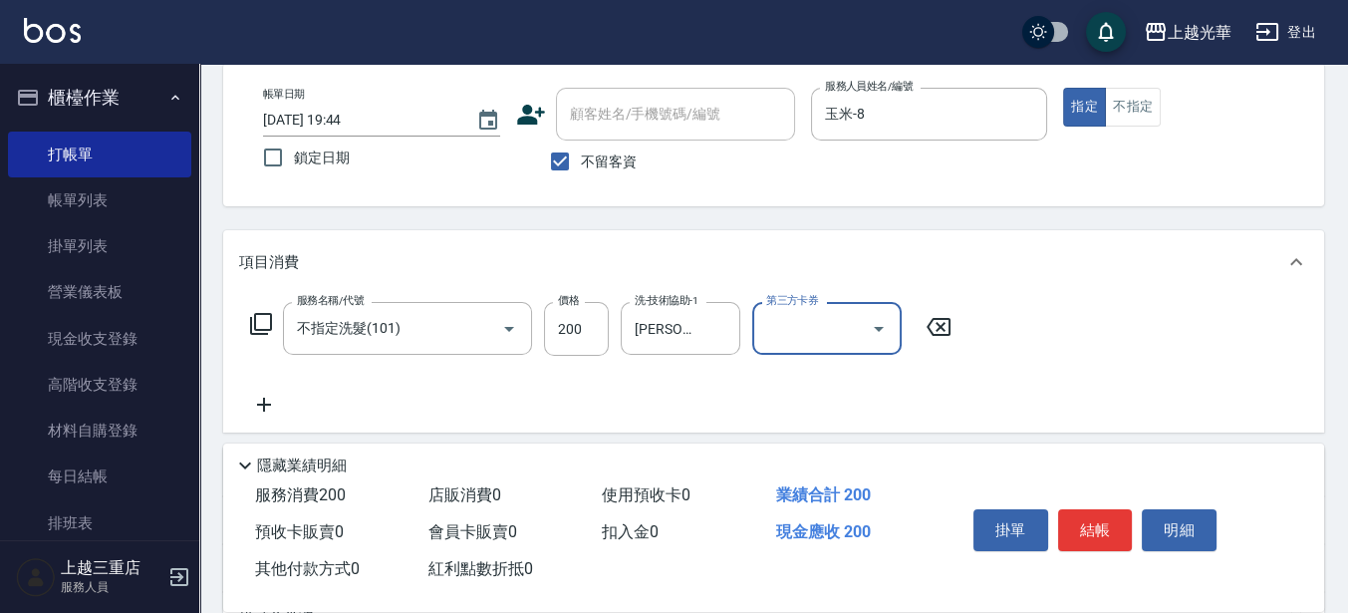
scroll to position [125, 0]
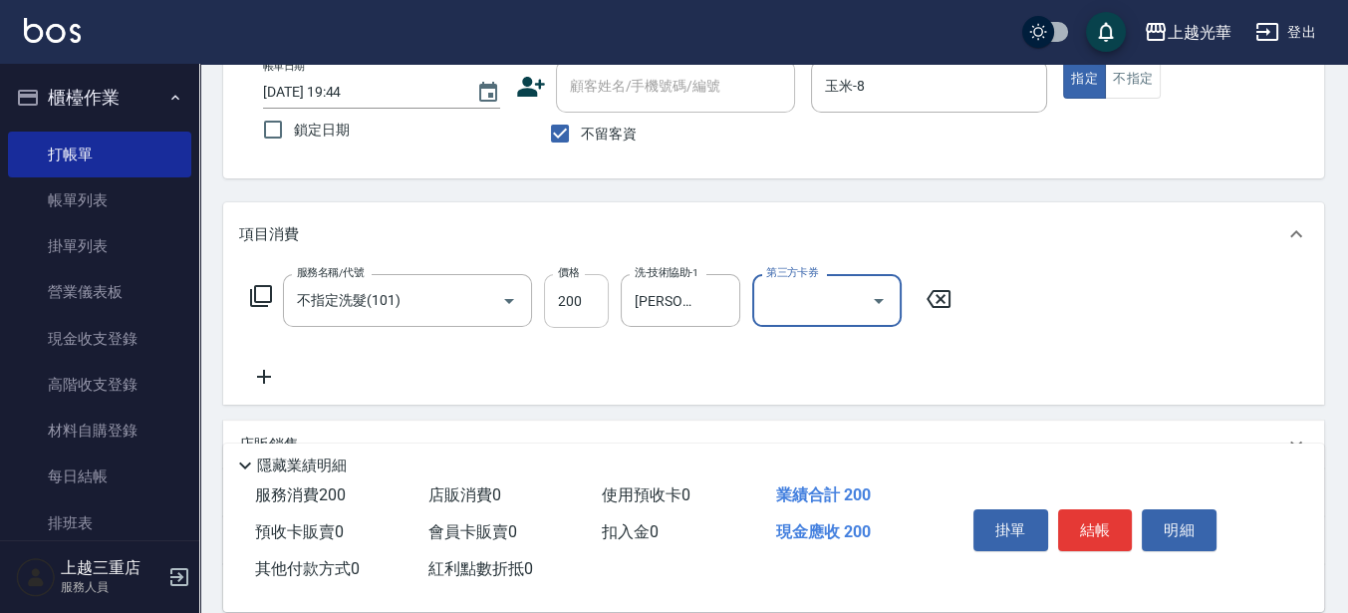
click at [597, 310] on input "200" at bounding box center [576, 301] width 65 height 54
type input "300"
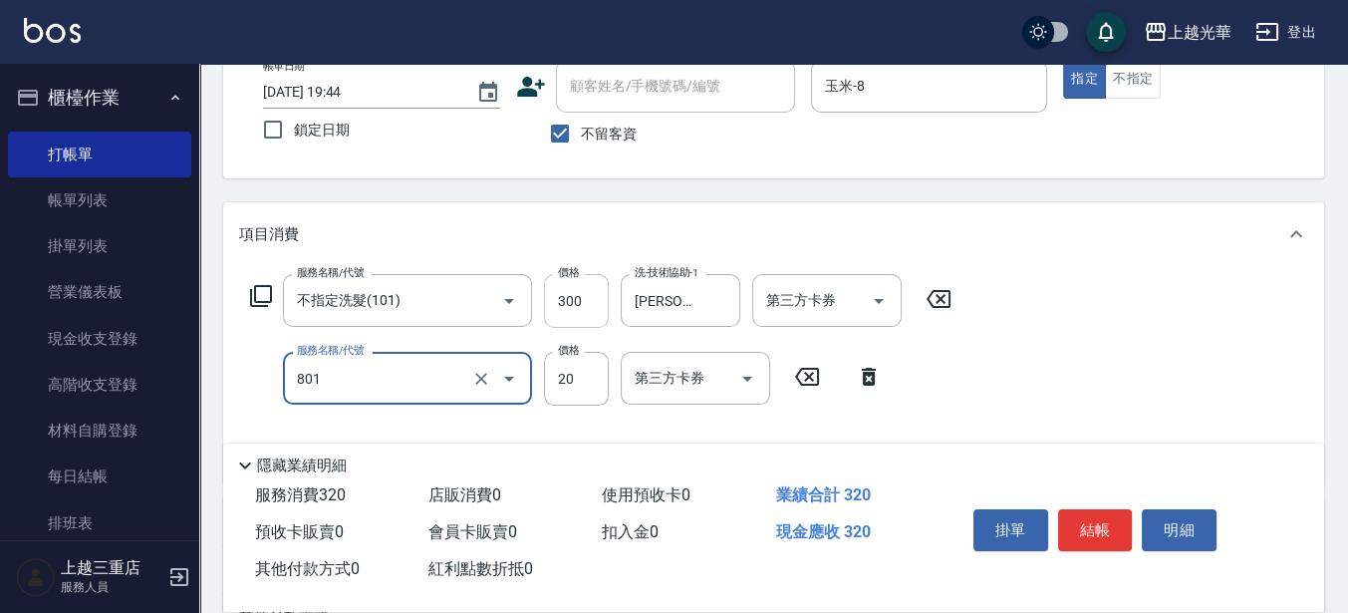
type input "潤絲(801)"
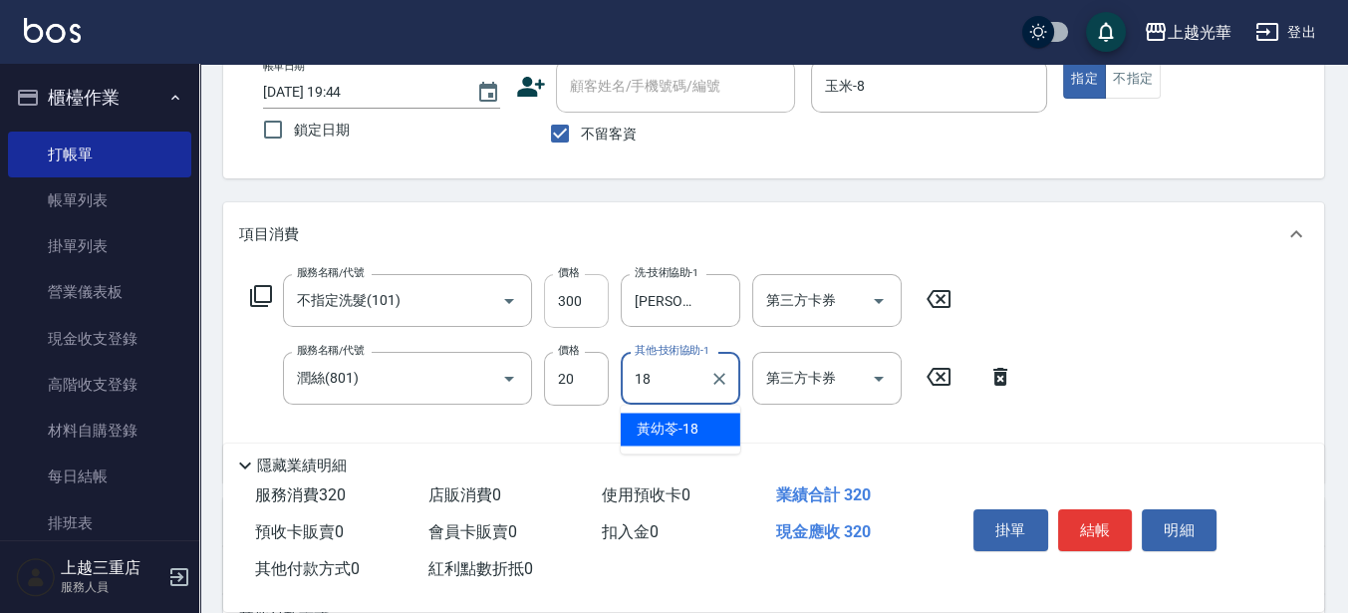
type input "[PERSON_NAME]-18"
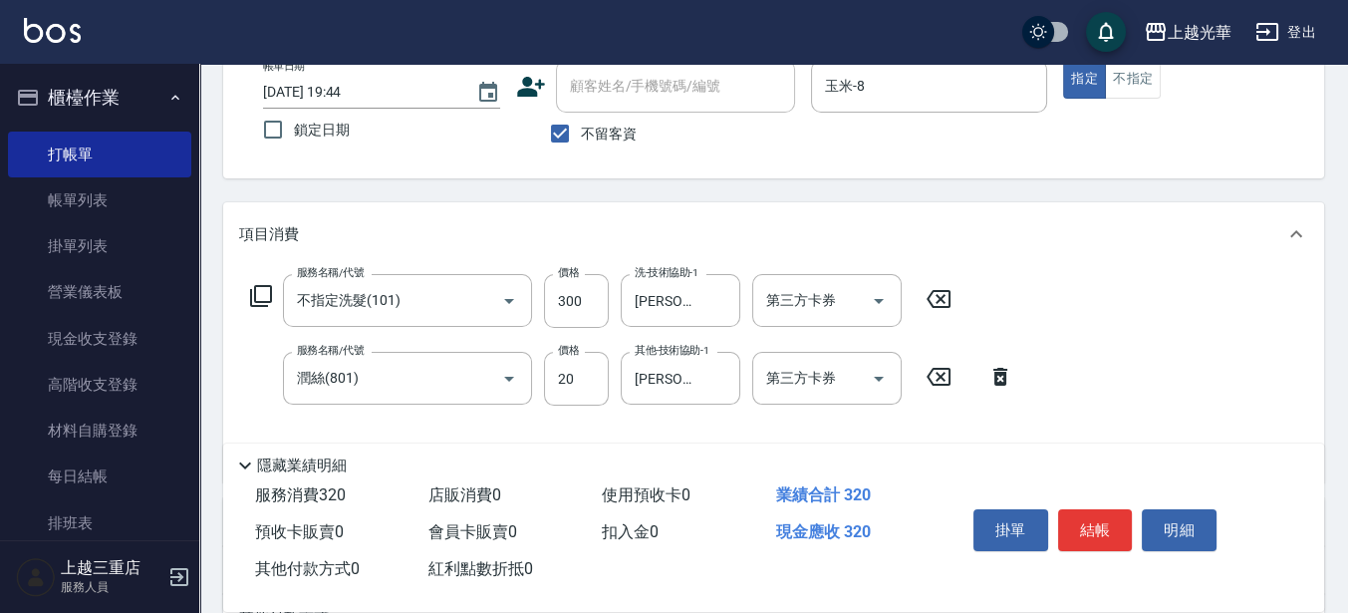
click at [998, 372] on icon at bounding box center [1000, 377] width 14 height 18
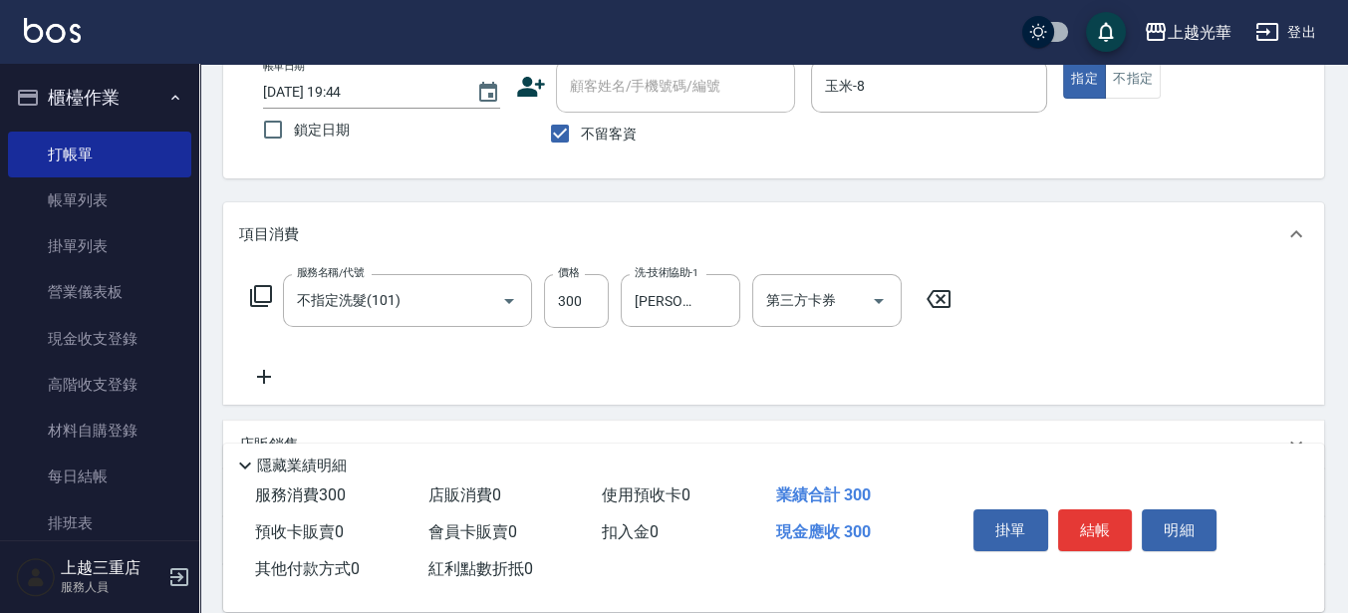
click at [264, 380] on icon at bounding box center [264, 377] width 14 height 14
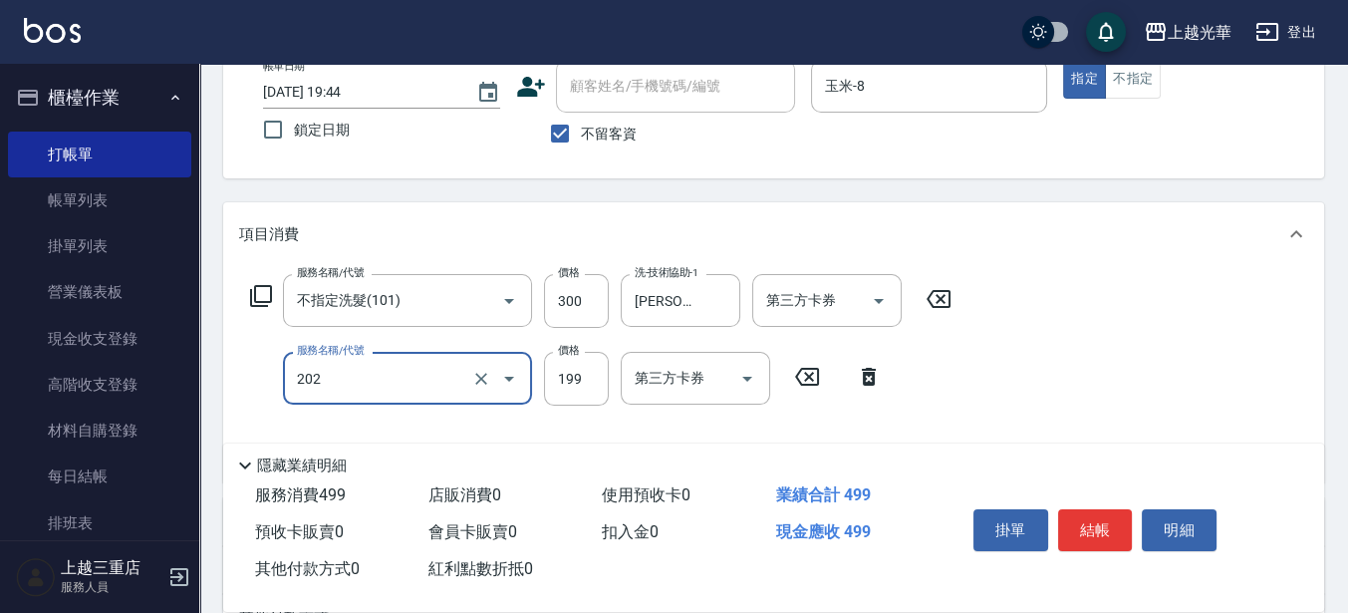
type input "不指定單剪(202)"
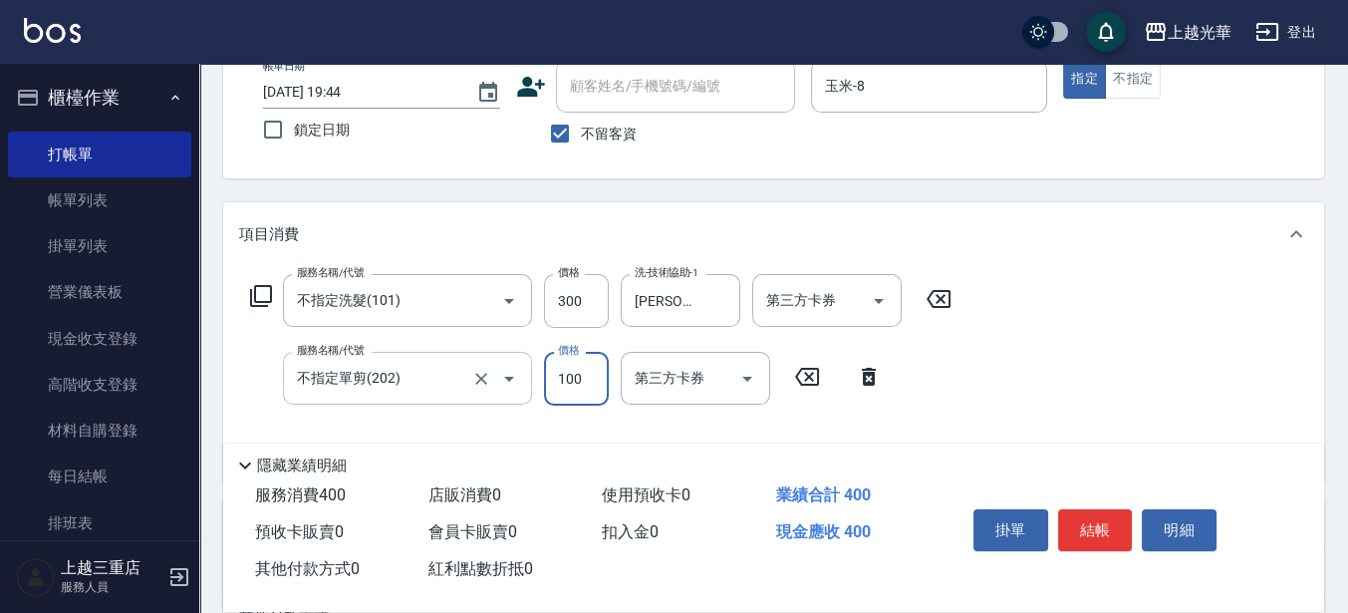
type input "100"
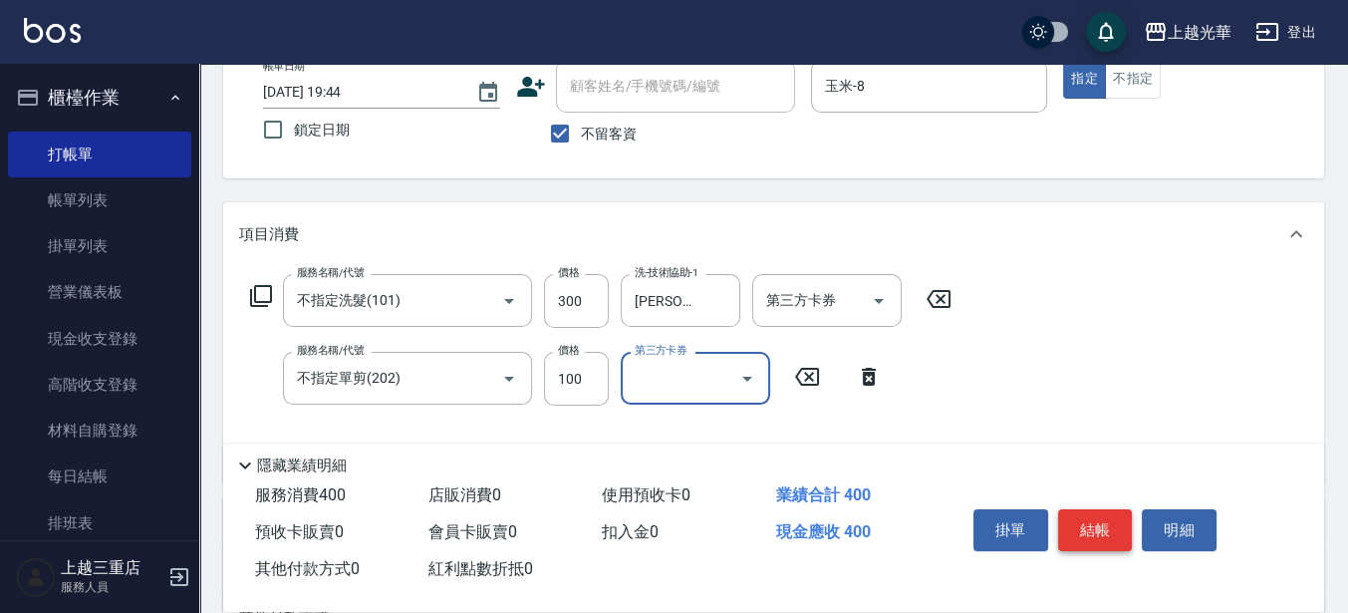
click at [1101, 539] on button "結帳" at bounding box center [1095, 530] width 75 height 42
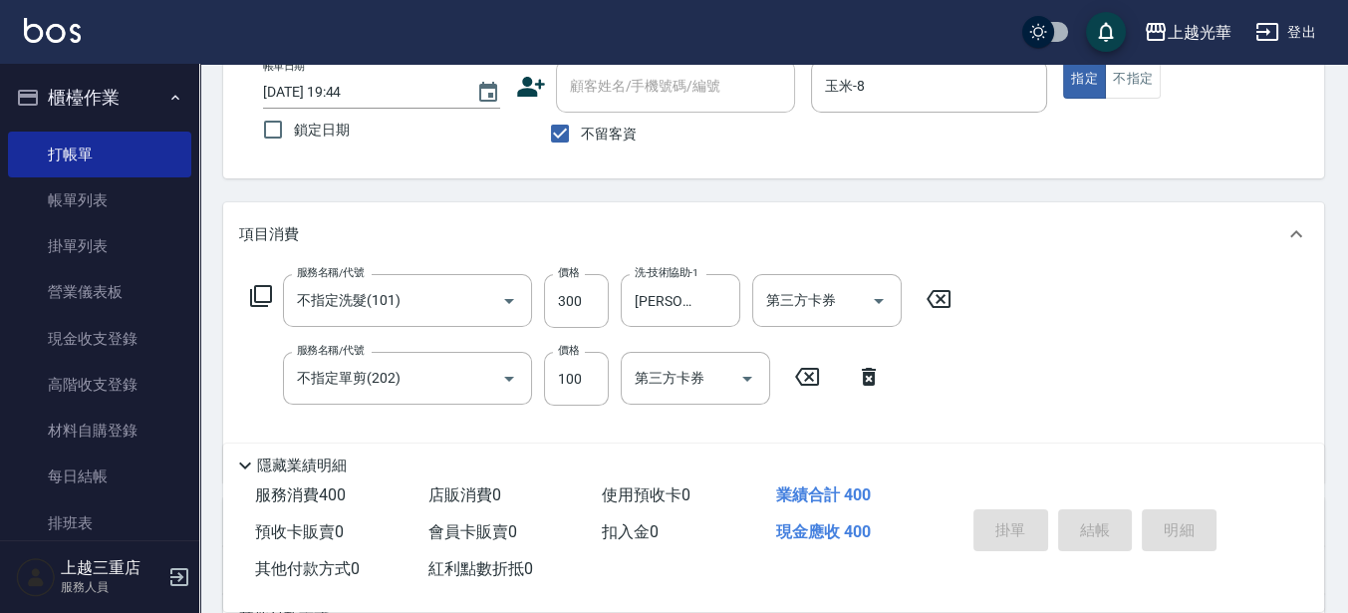
type input "[DATE] 19:47"
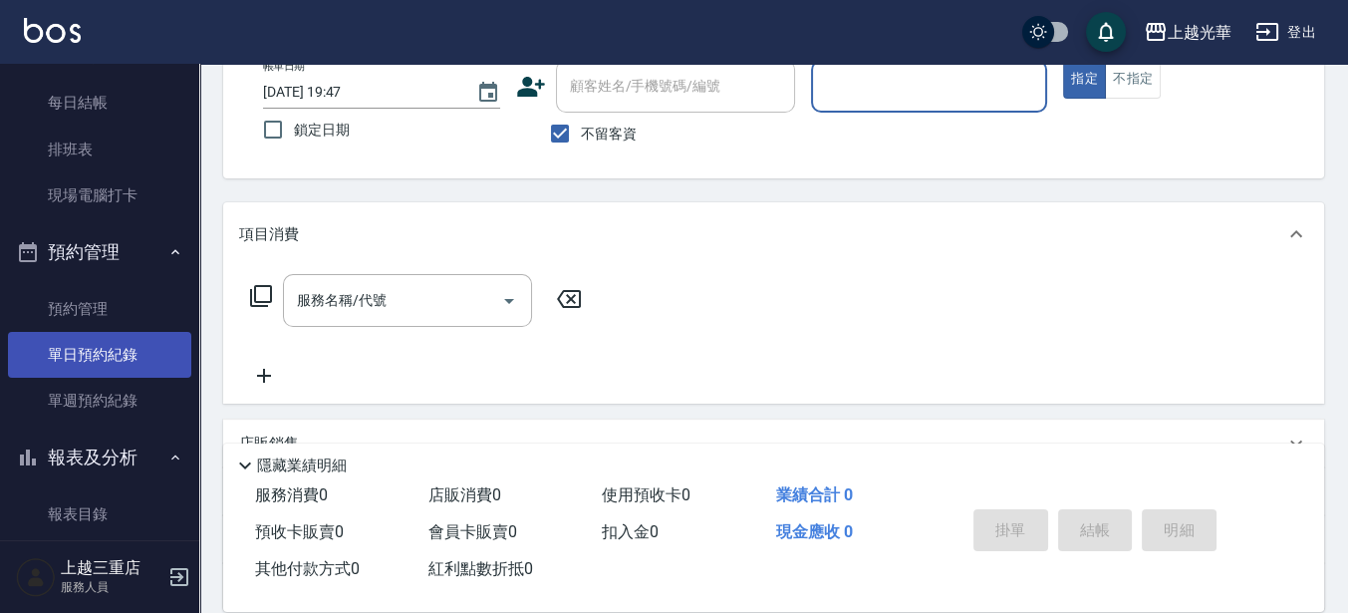
scroll to position [498, 0]
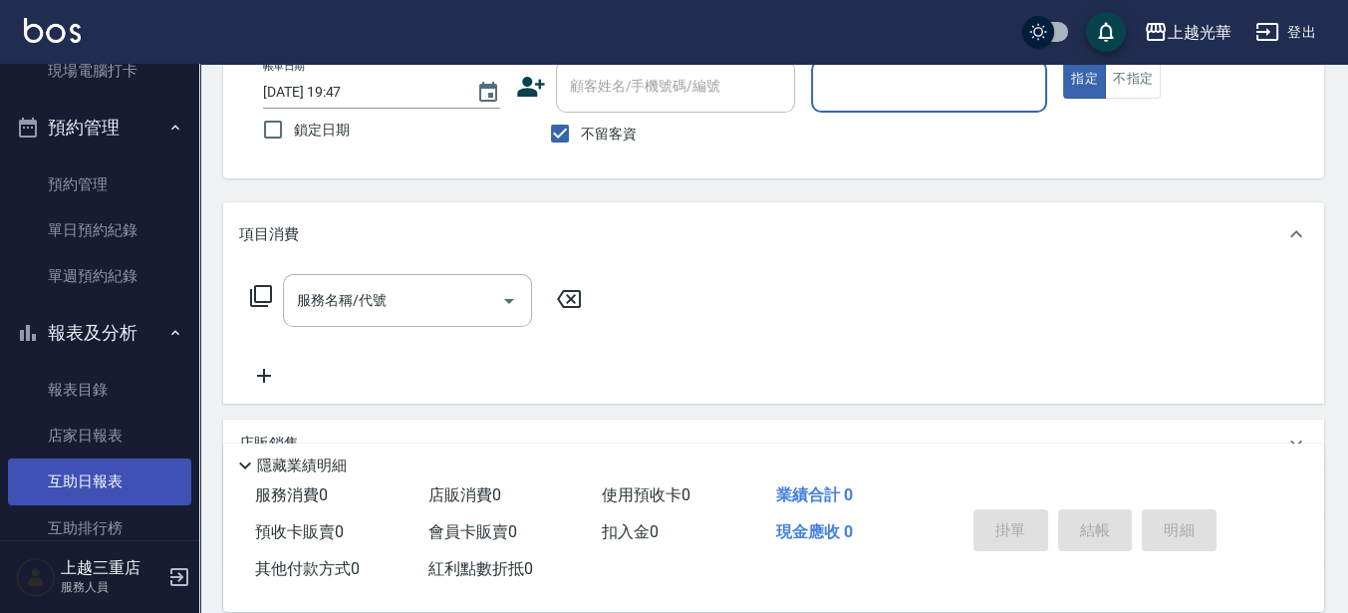
click at [119, 461] on link "互助日報表" at bounding box center [99, 481] width 183 height 46
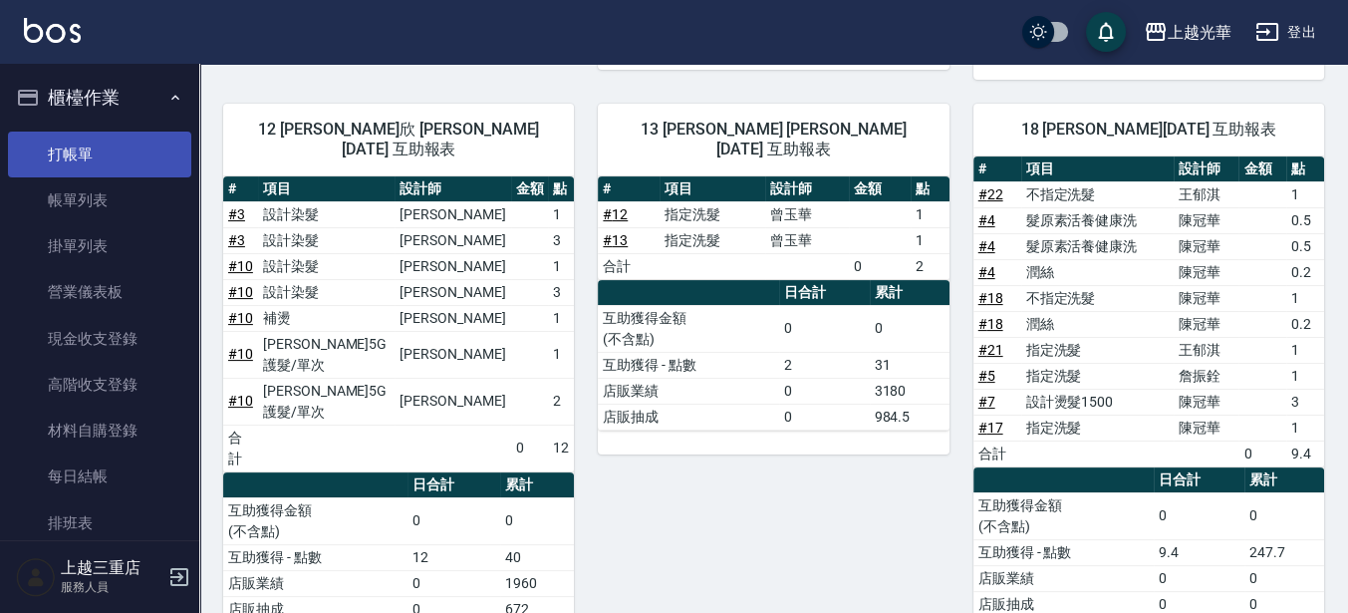
click at [152, 152] on link "打帳單" at bounding box center [99, 155] width 183 height 46
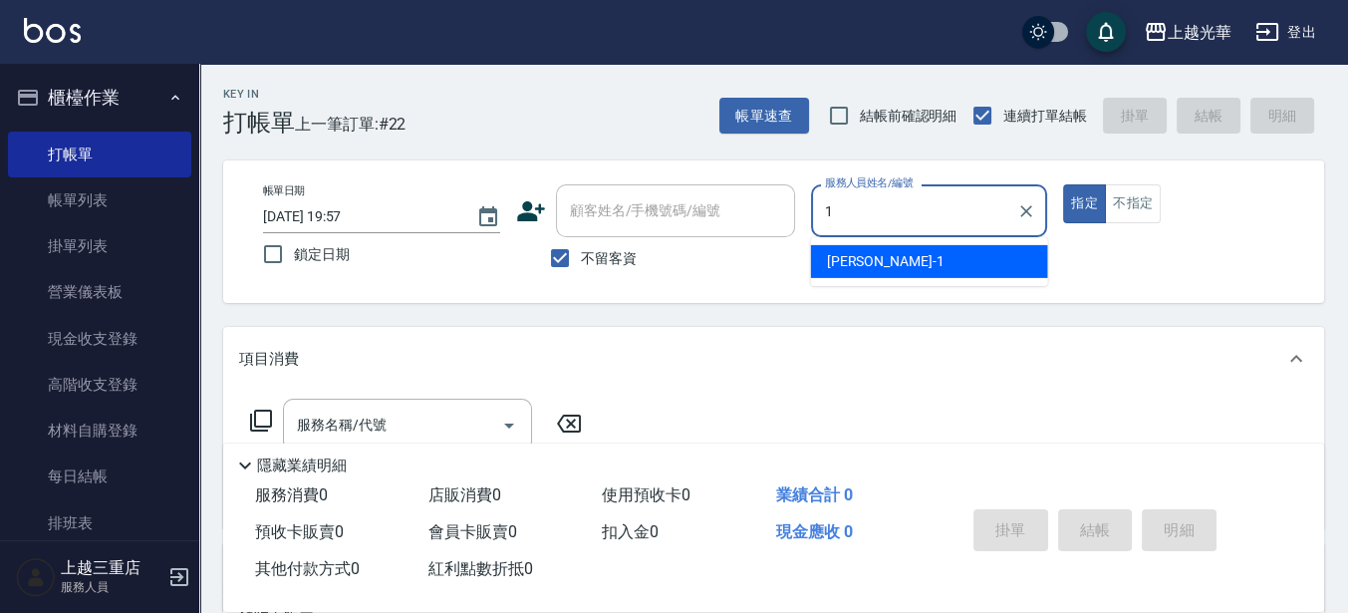
type input "小[PERSON_NAME]-1"
type button "true"
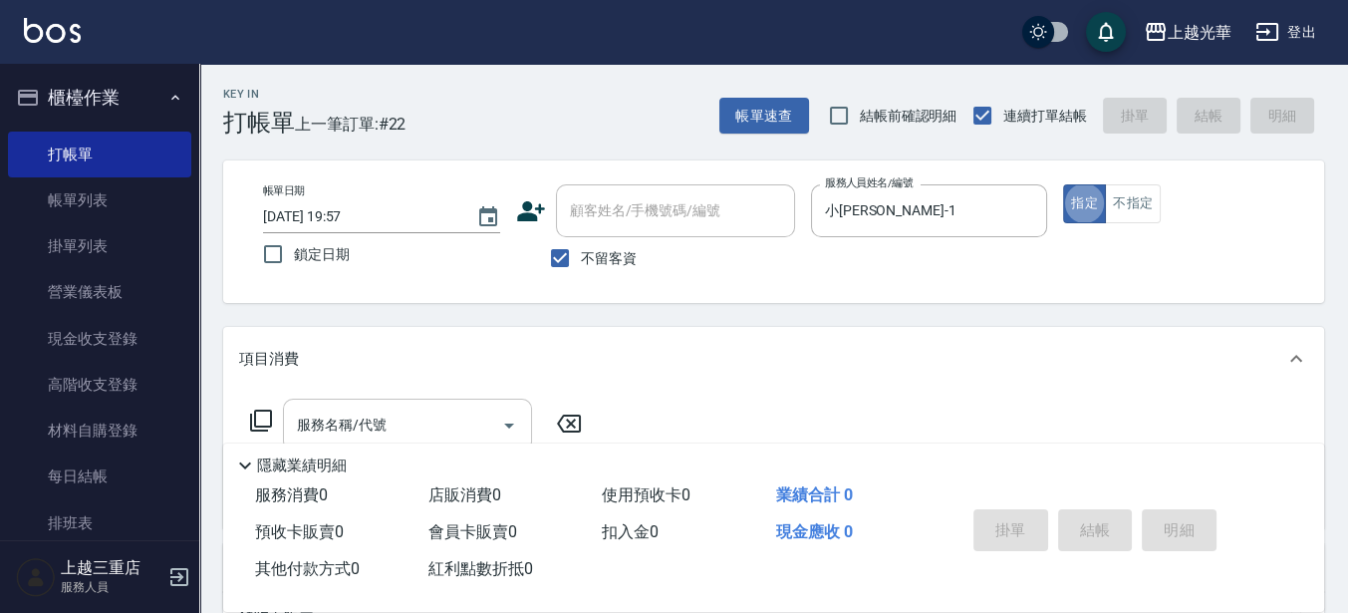
click at [426, 411] on input "服務名稱/代號" at bounding box center [392, 425] width 201 height 35
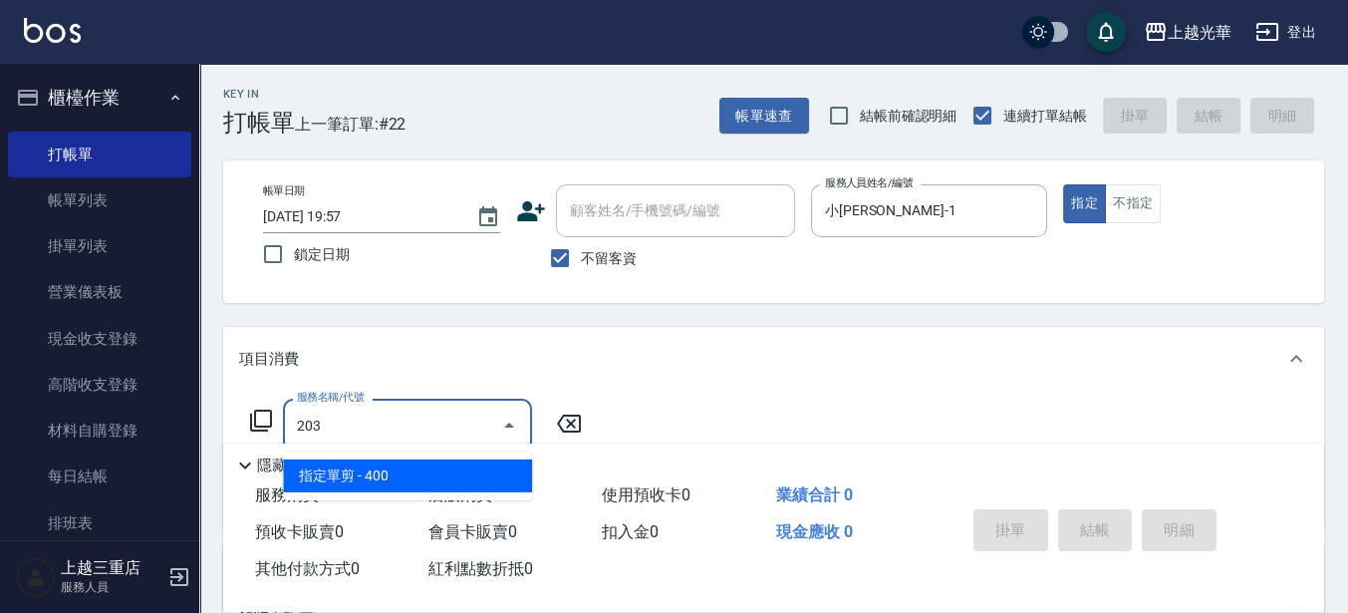
type input "指定單剪(203)"
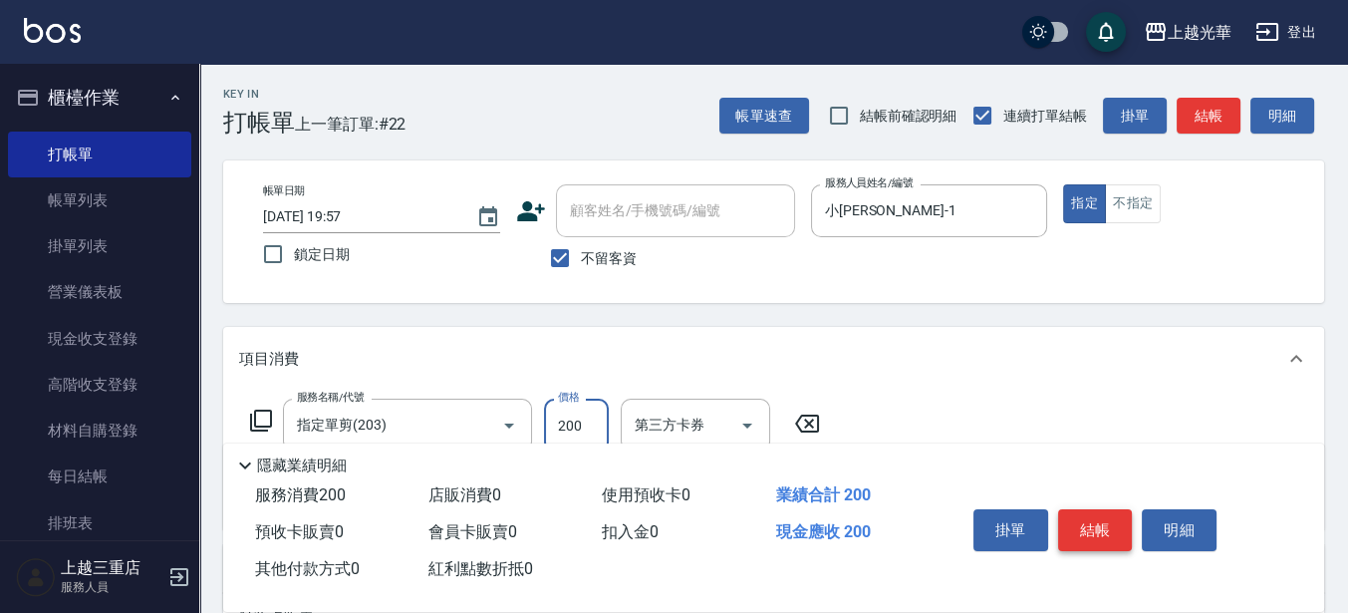
type input "200"
click at [1111, 530] on button "結帳" at bounding box center [1095, 530] width 75 height 42
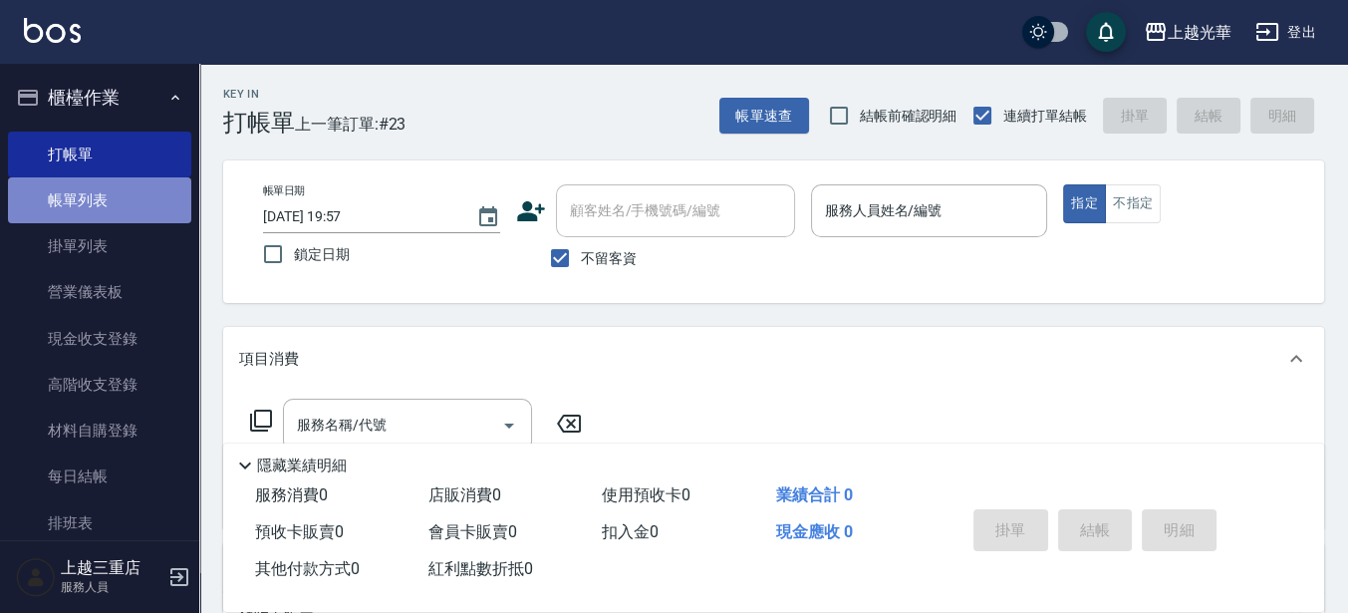
click at [122, 202] on link "帳單列表" at bounding box center [99, 200] width 183 height 46
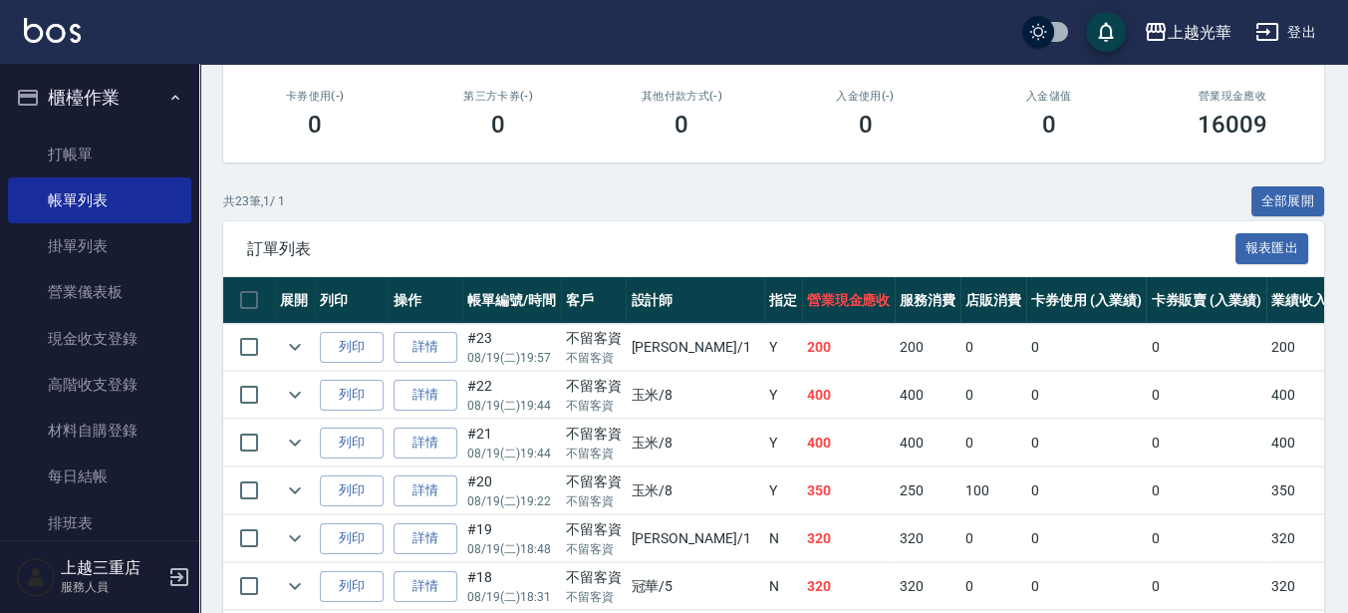
scroll to position [361, 0]
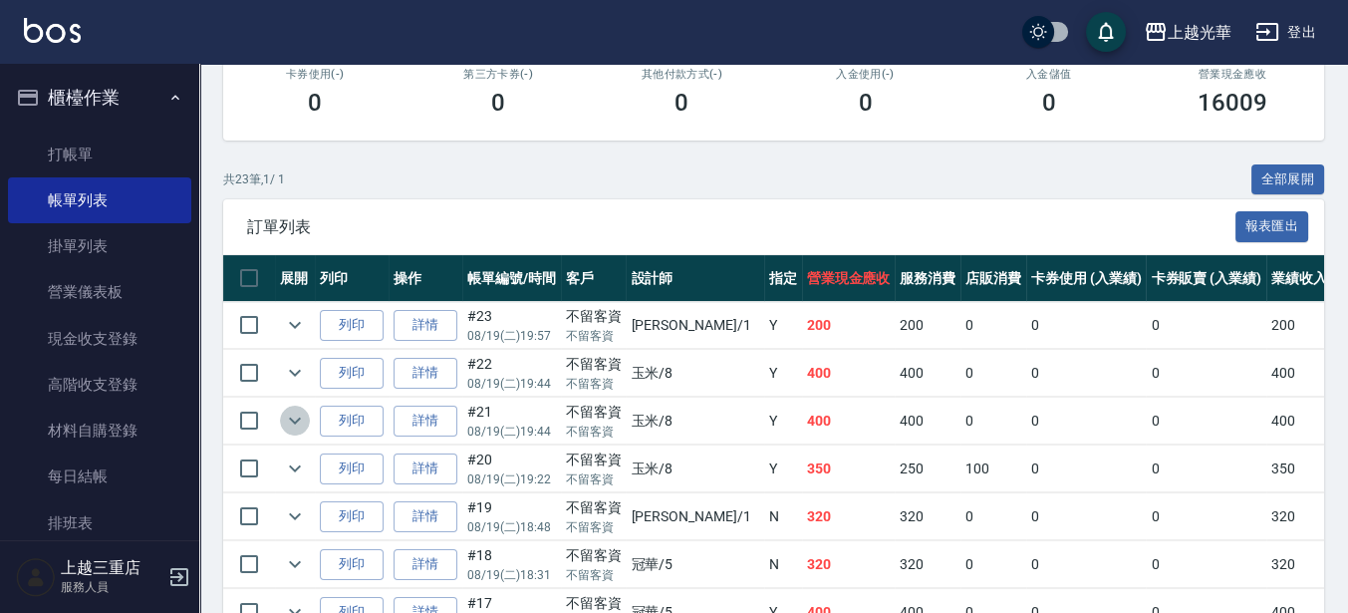
click at [301, 422] on icon "expand row" at bounding box center [295, 421] width 24 height 24
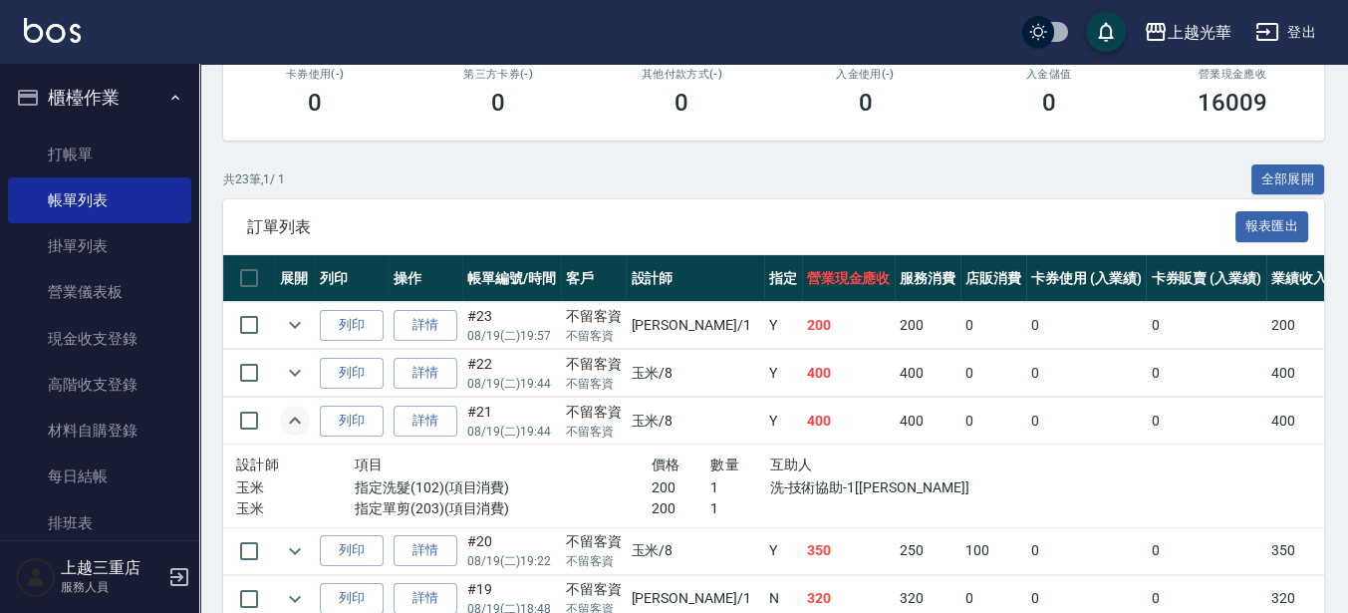
click at [301, 419] on icon "expand row" at bounding box center [295, 421] width 24 height 24
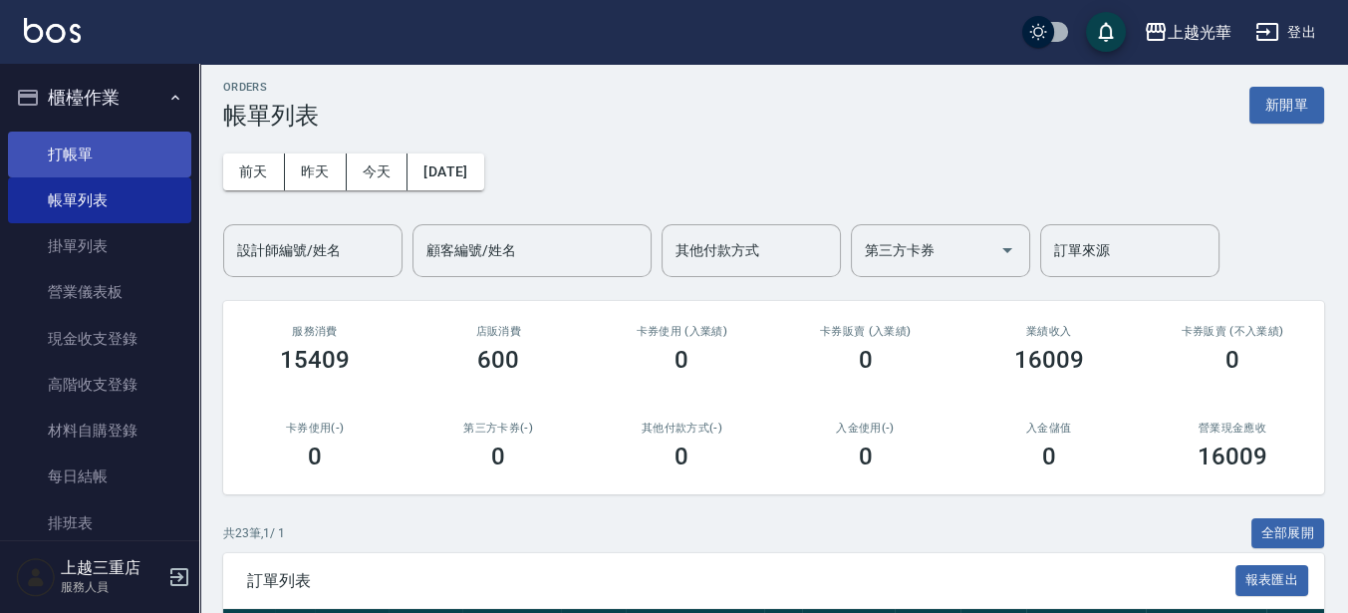
scroll to position [0, 0]
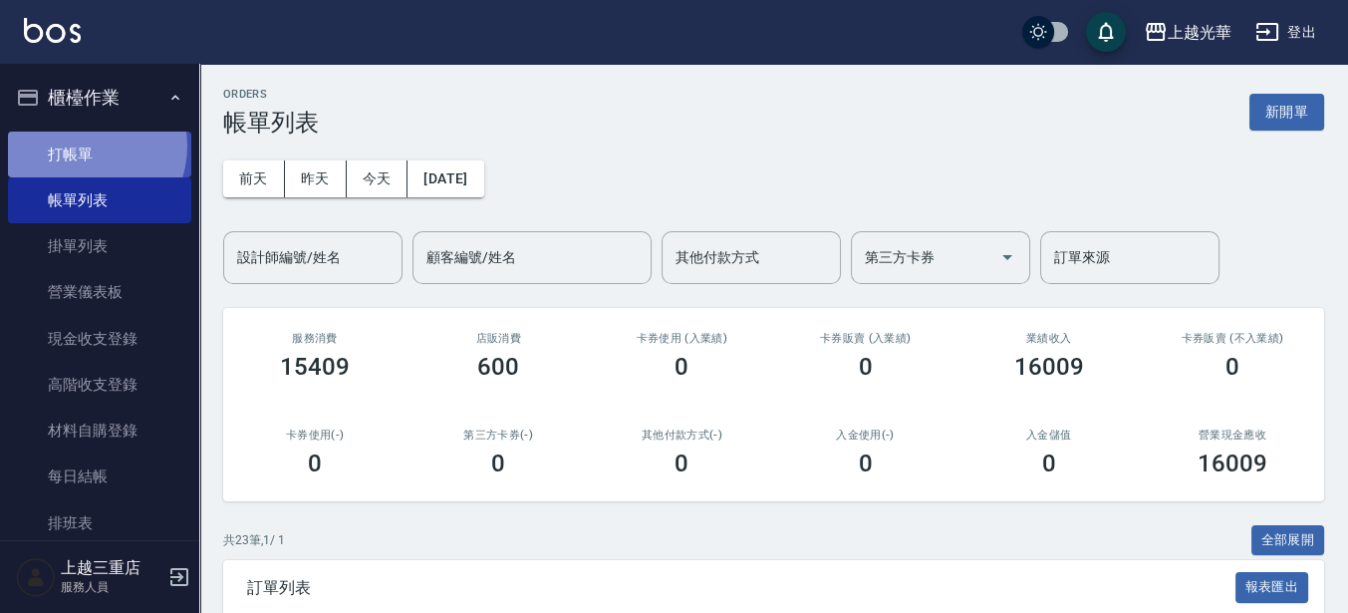
click at [82, 145] on link "打帳單" at bounding box center [99, 155] width 183 height 46
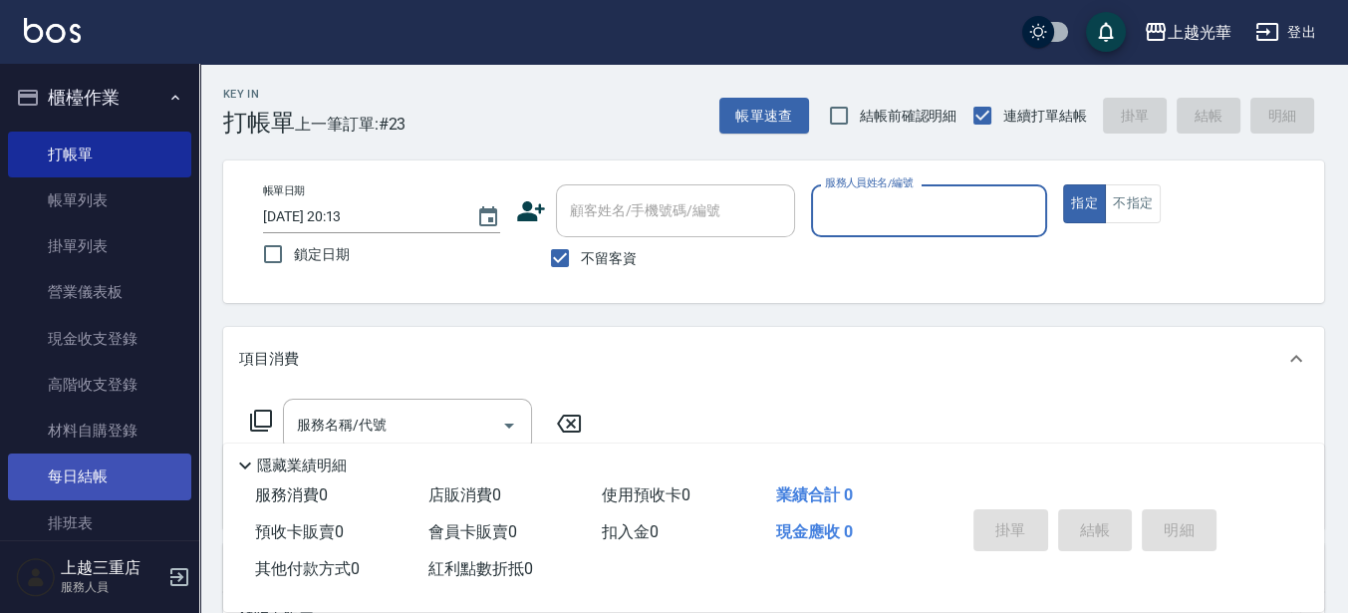
click at [69, 471] on link "每日結帳" at bounding box center [99, 476] width 183 height 46
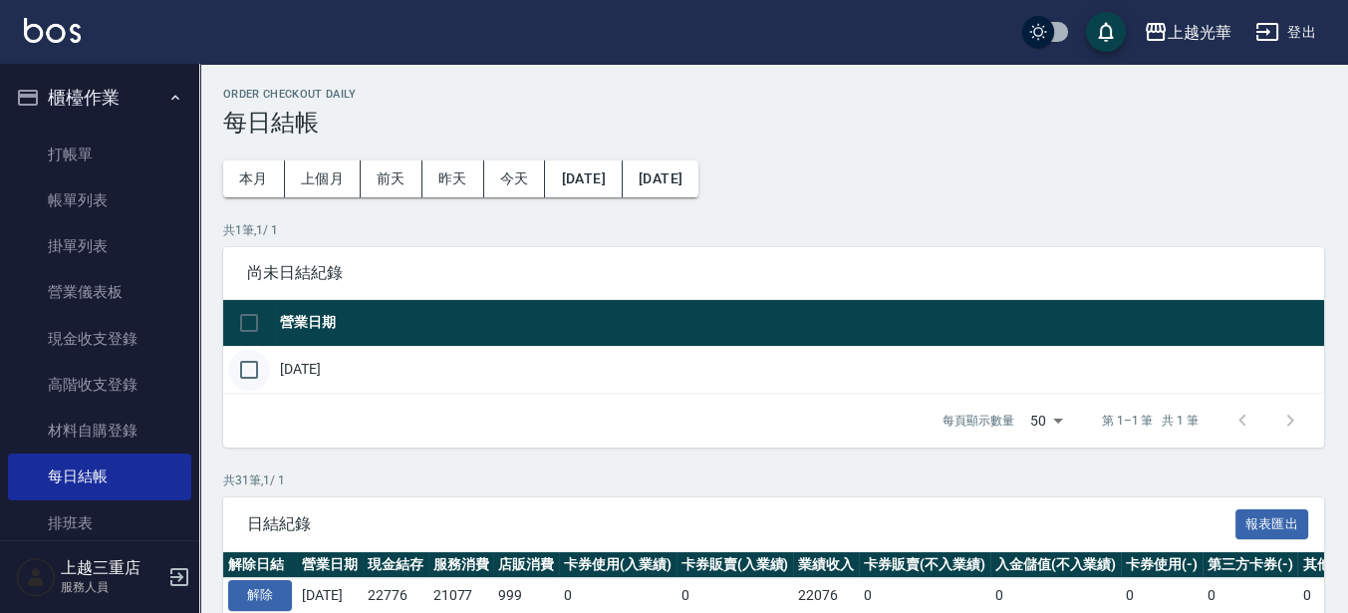
click at [258, 372] on input "checkbox" at bounding box center [249, 370] width 42 height 42
checkbox input "true"
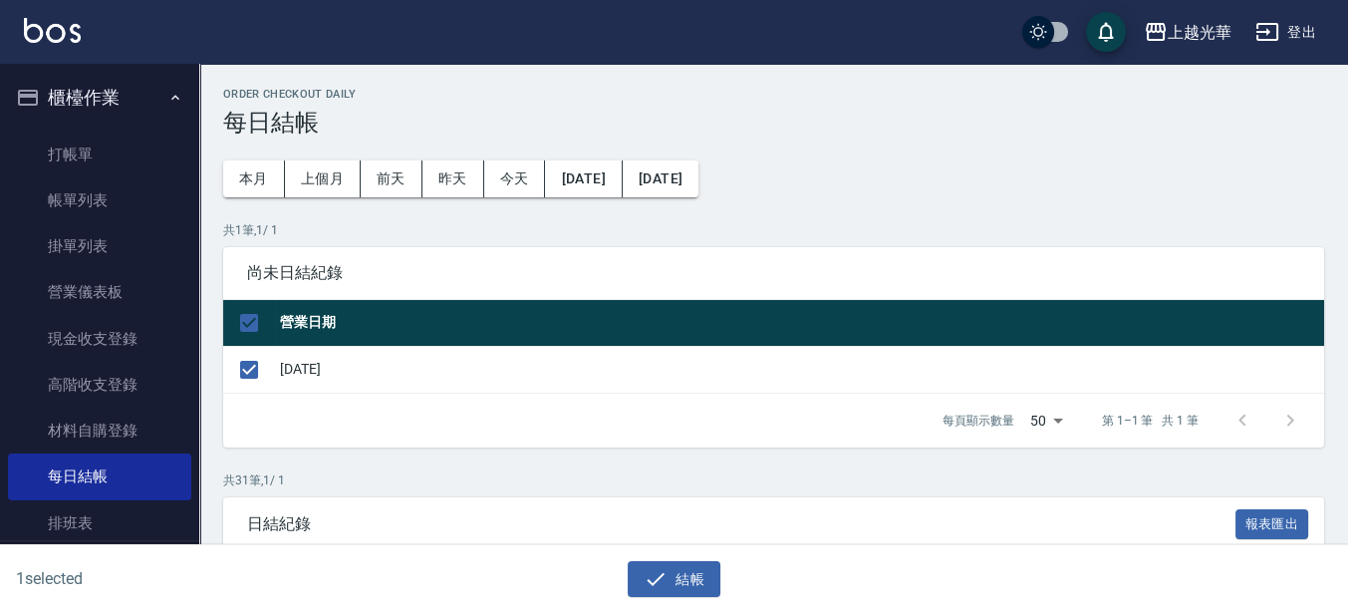
click at [692, 609] on div "1 selected 結帳" at bounding box center [674, 579] width 1348 height 69
click at [692, 569] on button "結帳" at bounding box center [674, 579] width 93 height 37
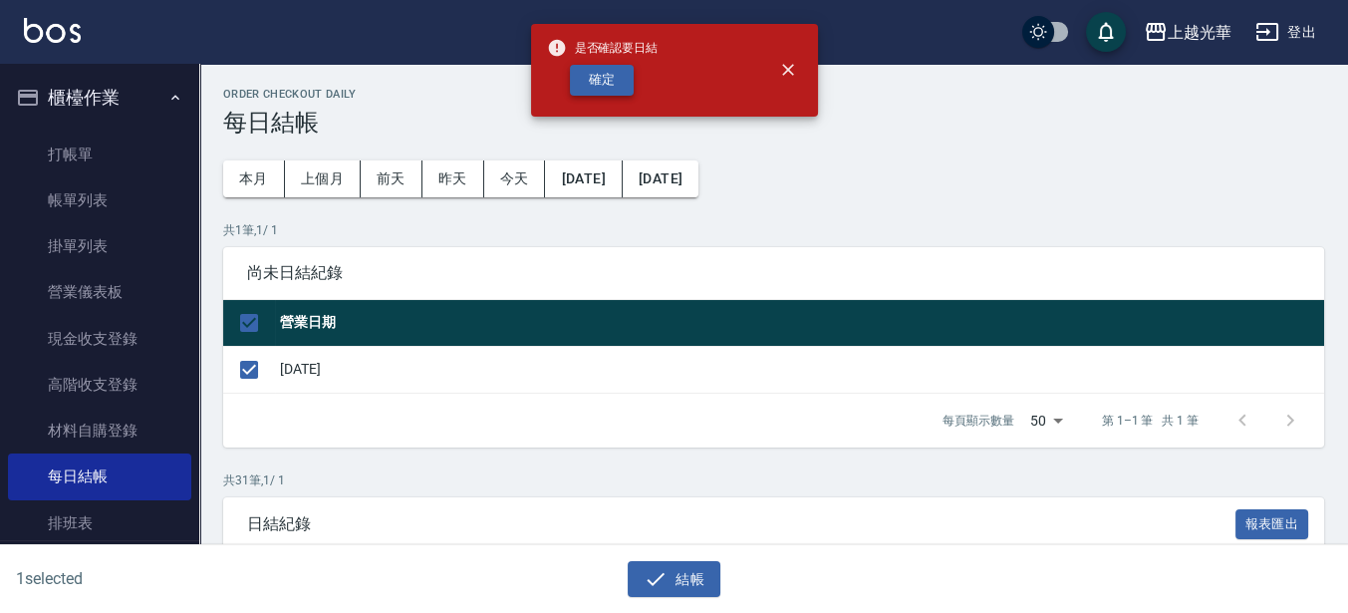
drag, startPoint x: 601, startPoint y: 43, endPoint x: 600, endPoint y: 64, distance: 20.9
click at [601, 43] on span "是否確認要日結" at bounding box center [603, 48] width 112 height 20
click at [598, 81] on button "確定" at bounding box center [602, 80] width 64 height 31
checkbox input "false"
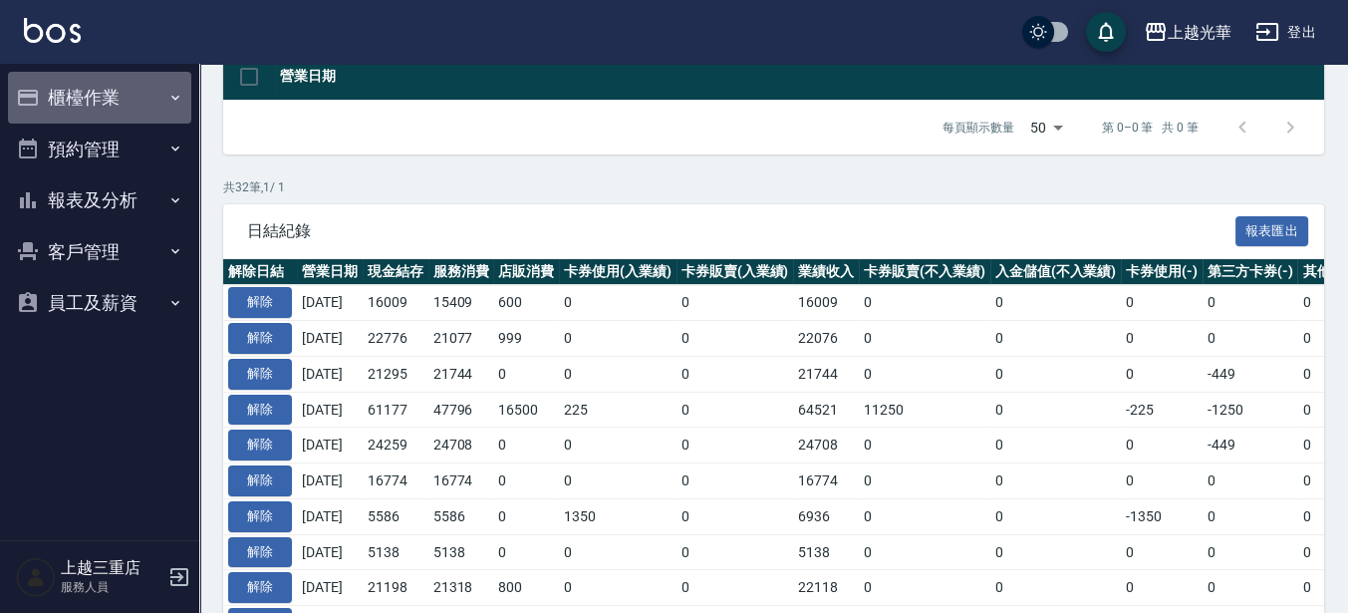
click at [93, 91] on button "櫃檯作業" at bounding box center [99, 98] width 183 height 52
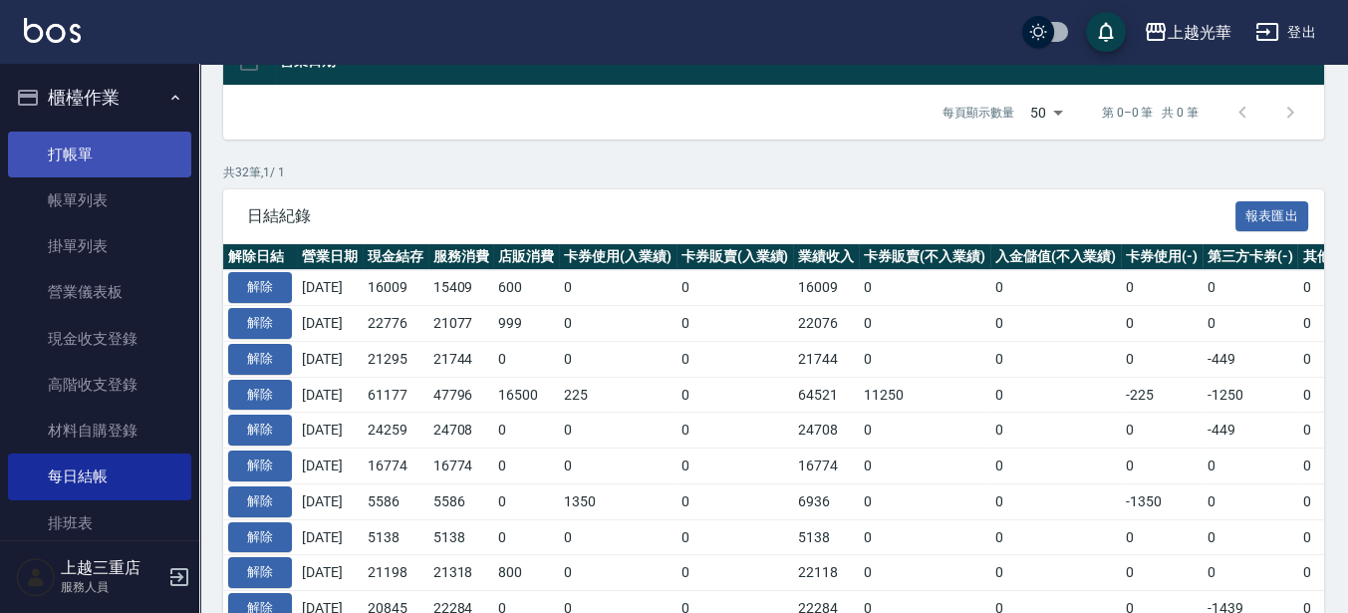
scroll to position [374, 0]
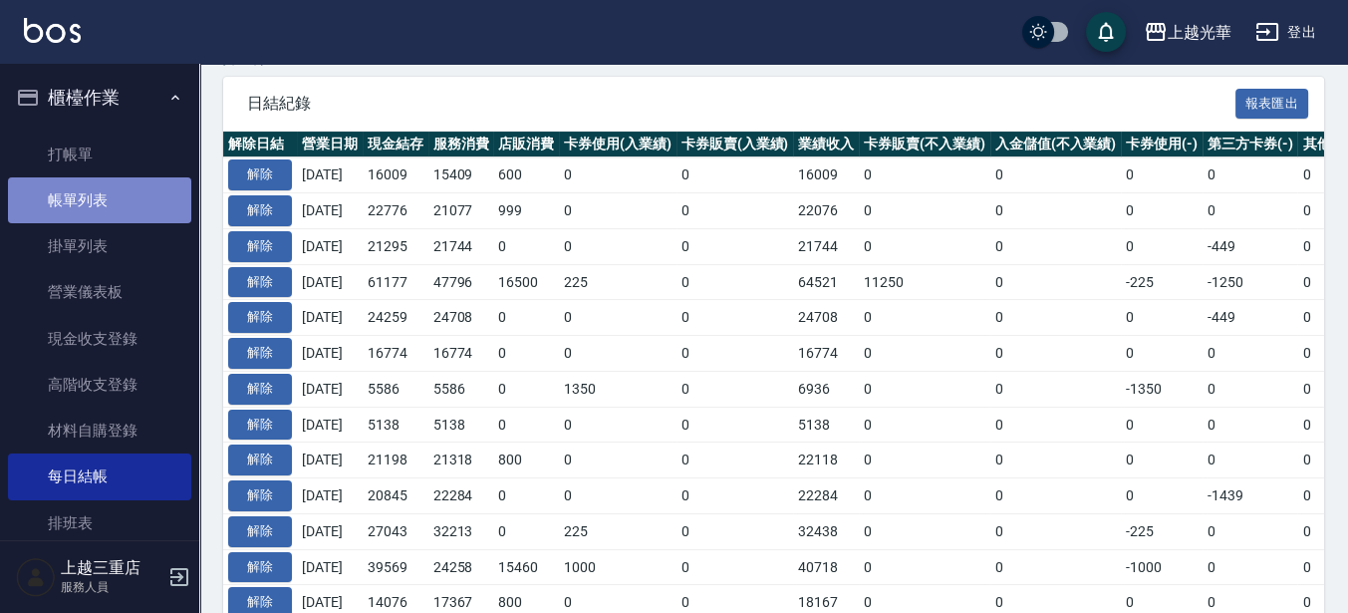
click at [112, 188] on link "帳單列表" at bounding box center [99, 200] width 183 height 46
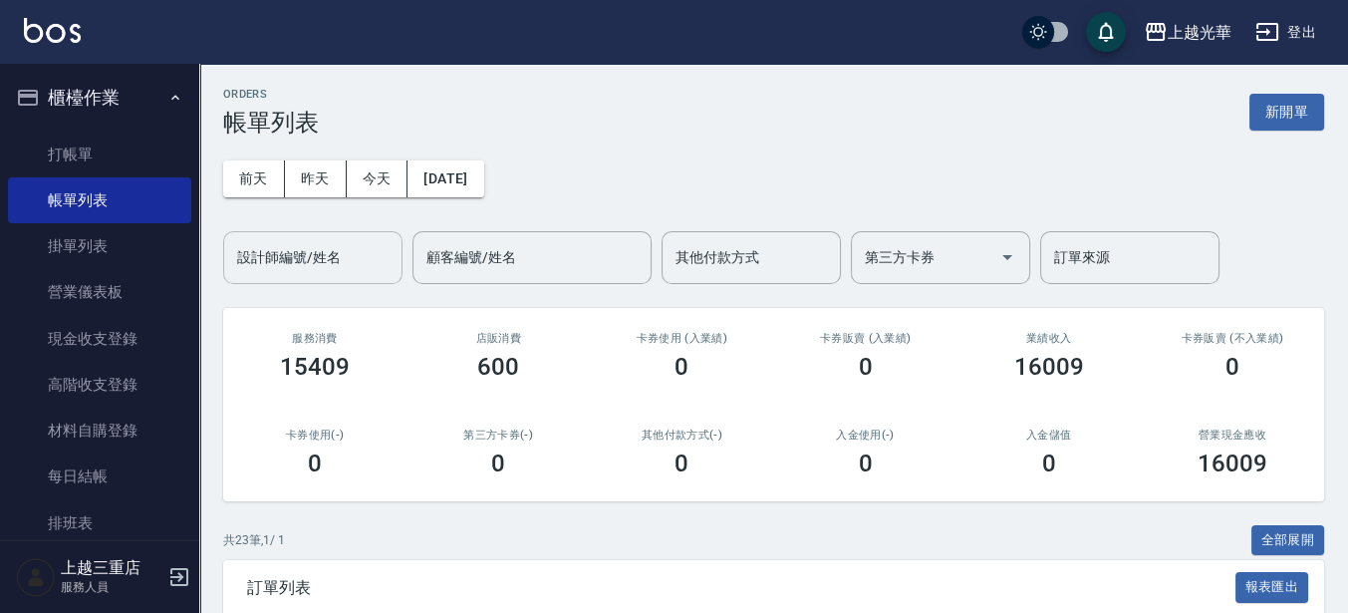
click at [333, 251] on input "設計師編號/姓名" at bounding box center [312, 257] width 161 height 35
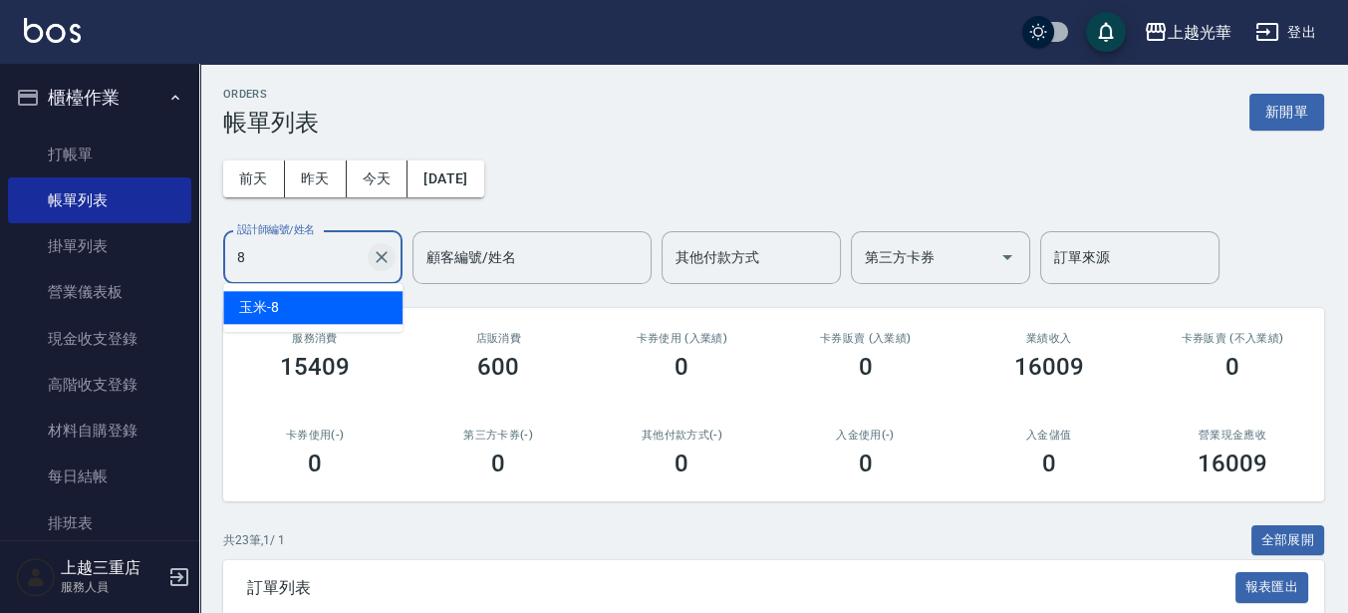
type input "玉米-8"
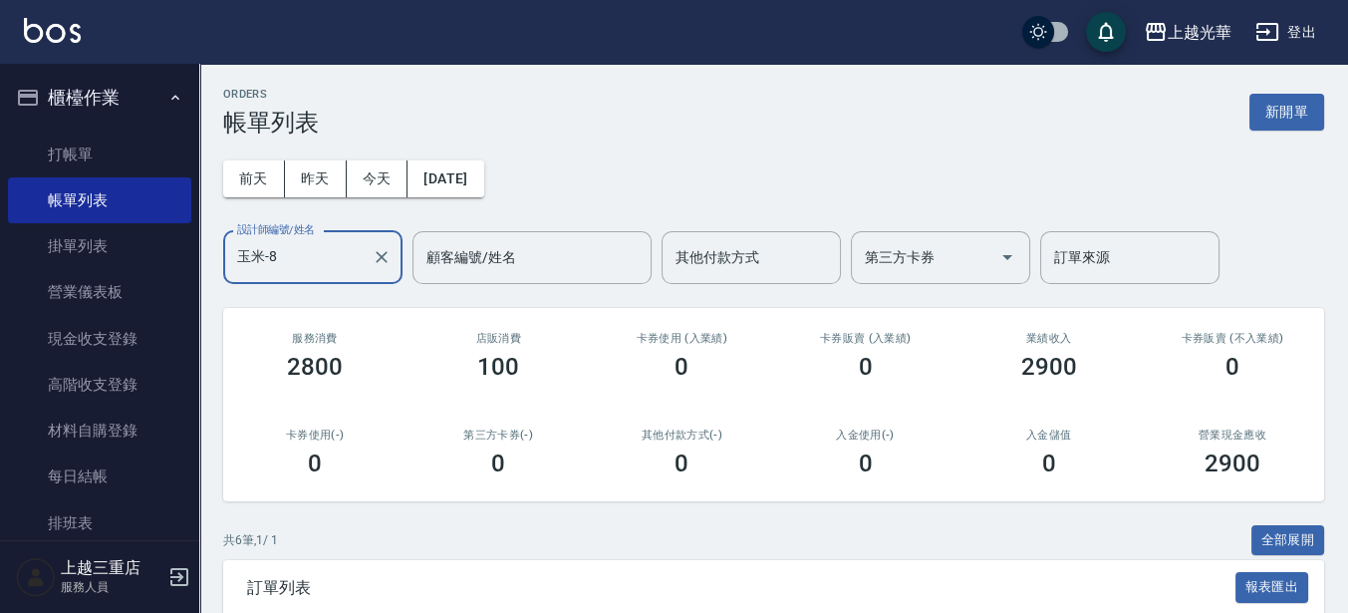
scroll to position [249, 0]
